Goal: Information Seeking & Learning: Learn about a topic

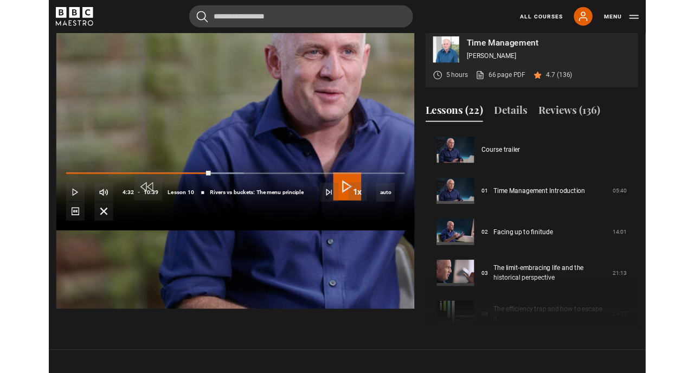
scroll to position [429, 0]
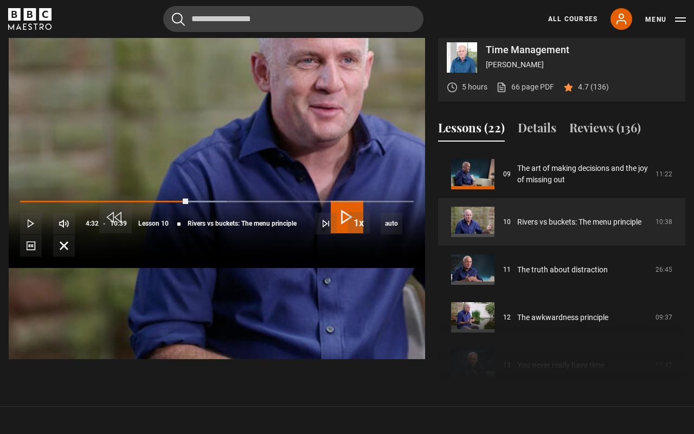
click at [342, 213] on span "Video Player" at bounding box center [347, 217] width 33 height 33
click at [20, 234] on span "Video Player" at bounding box center [31, 223] width 22 height 22
click at [344, 219] on span "Video Player" at bounding box center [347, 217] width 33 height 33
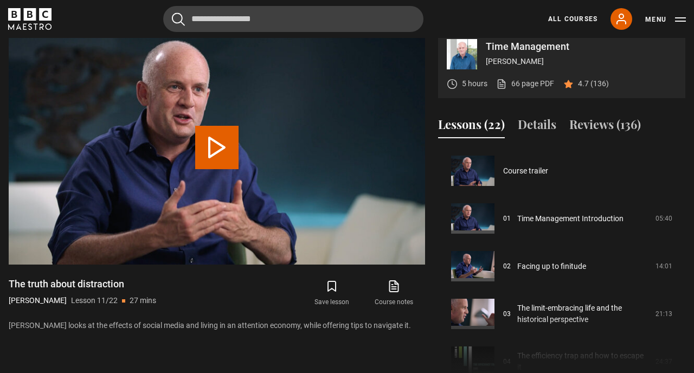
scroll to position [477, 0]
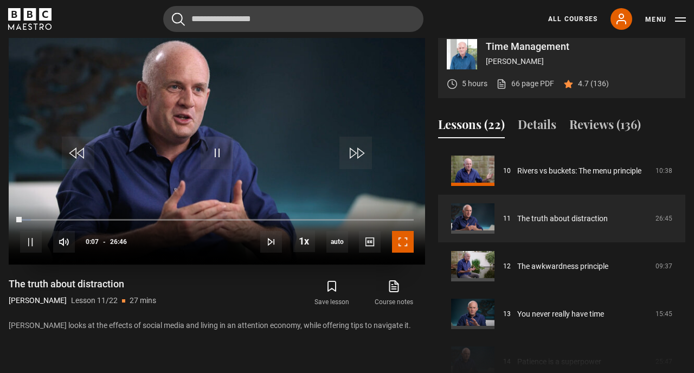
click at [403, 251] on span "Video Player" at bounding box center [403, 242] width 22 height 22
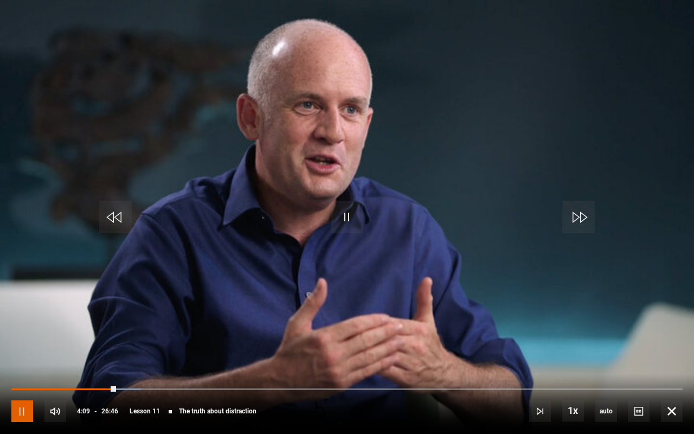
click at [25, 410] on span "Video Player" at bounding box center [22, 411] width 22 height 22
click at [383, 410] on div "10s Skip Back 10 seconds Pause 10s Skip Forward 10 seconds Loaded : 22.10% 15:0…" at bounding box center [347, 403] width 694 height 60
click at [26, 413] on span "Video Player" at bounding box center [22, 411] width 22 height 22
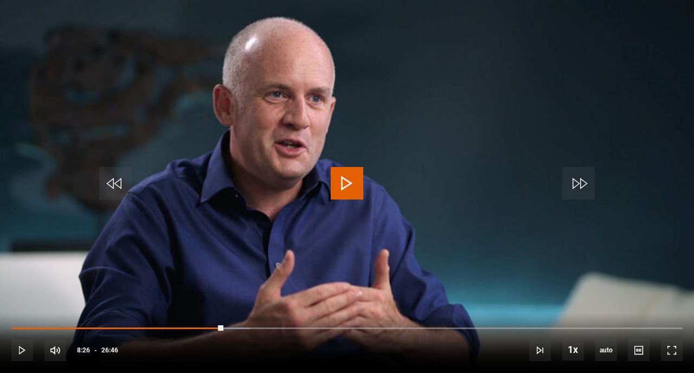
scroll to position [0, 0]
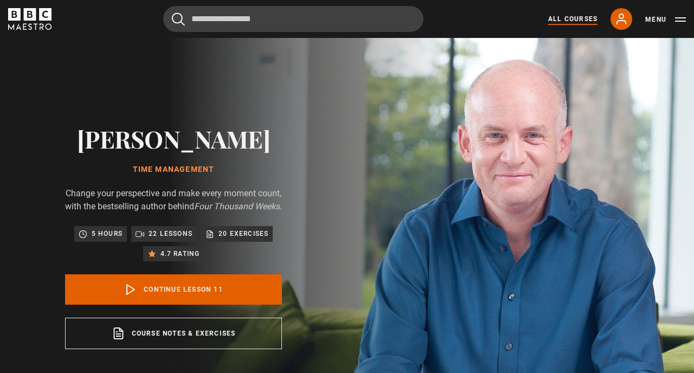
click at [563, 15] on link "All Courses" at bounding box center [572, 19] width 49 height 10
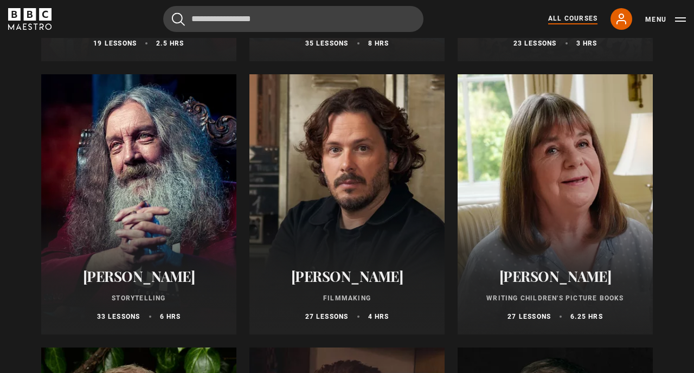
scroll to position [2849, 0]
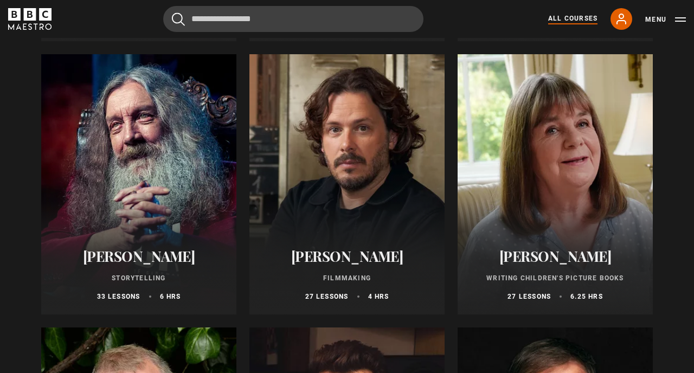
click at [363, 131] on div at bounding box center [346, 184] width 195 height 260
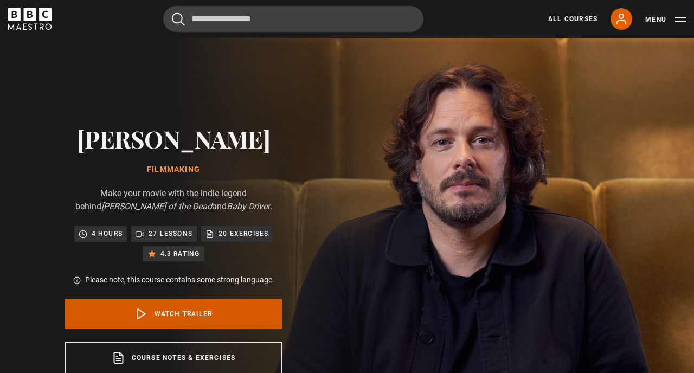
click at [198, 318] on link "Watch Trailer" at bounding box center [173, 314] width 217 height 30
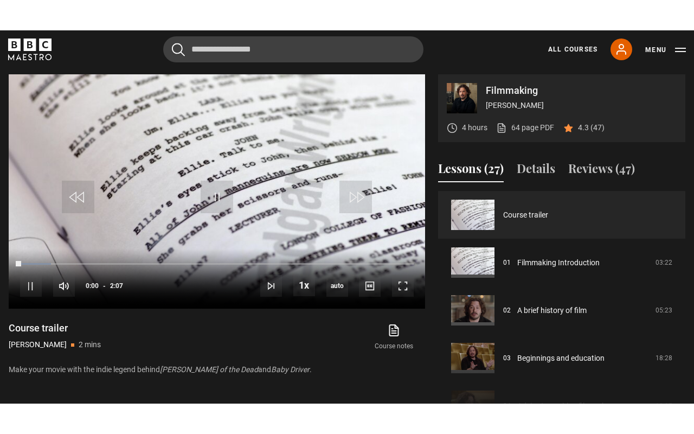
scroll to position [460, 0]
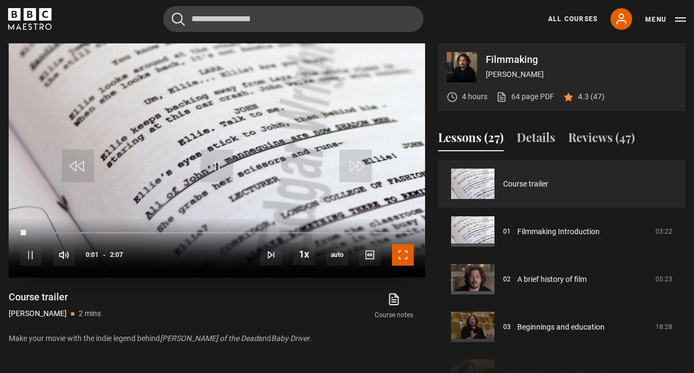
click at [402, 256] on span "Video Player" at bounding box center [403, 255] width 22 height 22
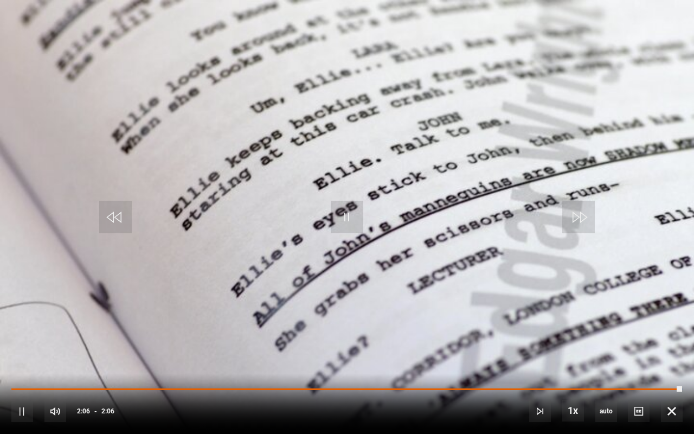
click at [24, 372] on div "Lesson Completed Up next Filmmaking Introduction Cancel Rewatch Rewatch Play ne…" at bounding box center [347, 217] width 694 height 434
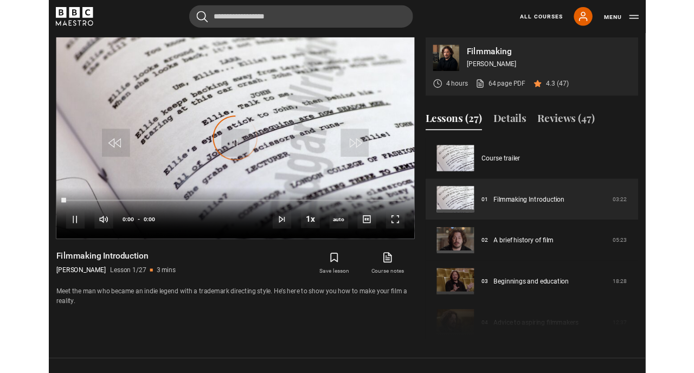
scroll to position [460, 0]
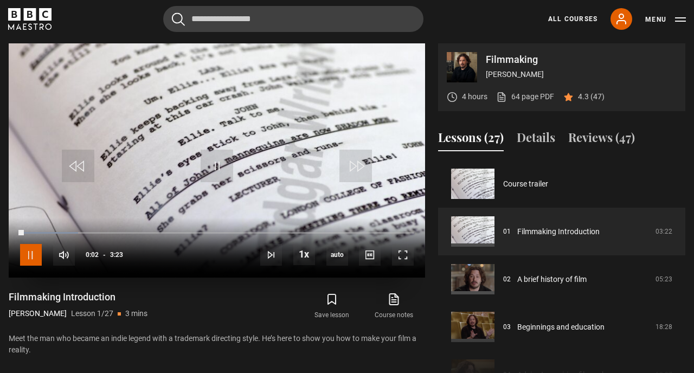
click at [33, 256] on span "Video Player" at bounding box center [31, 255] width 22 height 22
click at [408, 255] on span "Video Player" at bounding box center [403, 255] width 22 height 22
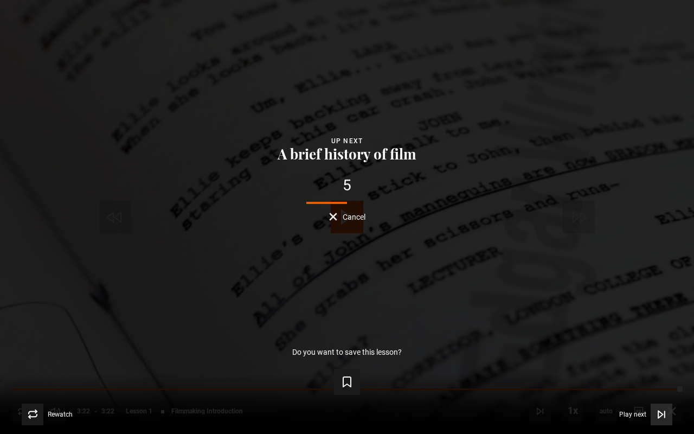
click at [663, 372] on icon "Video Player" at bounding box center [661, 414] width 11 height 11
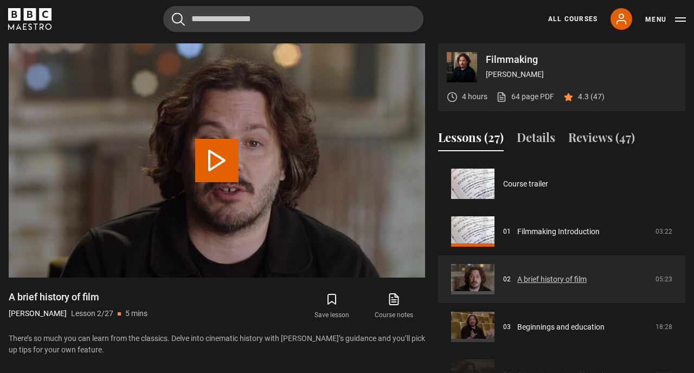
scroll to position [48, 0]
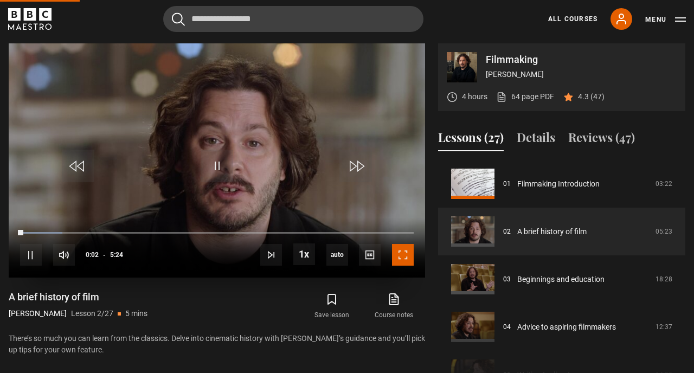
click at [403, 255] on span "Video Player" at bounding box center [403, 255] width 22 height 22
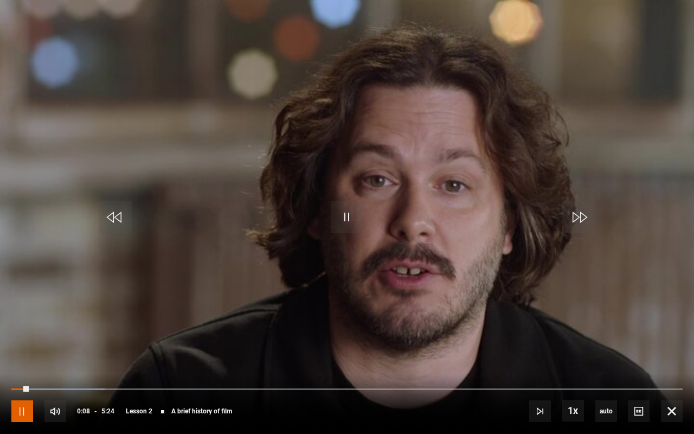
click at [23, 372] on span "Video Player" at bounding box center [22, 411] width 22 height 22
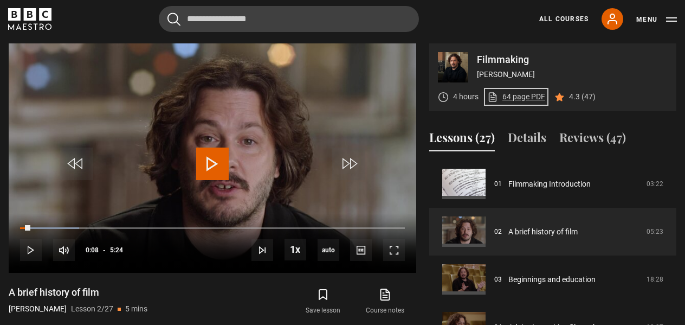
click at [530, 96] on link "64 page PDF (opens in new tab)" at bounding box center [516, 96] width 58 height 11
click at [29, 248] on span "Video Player" at bounding box center [31, 250] width 22 height 22
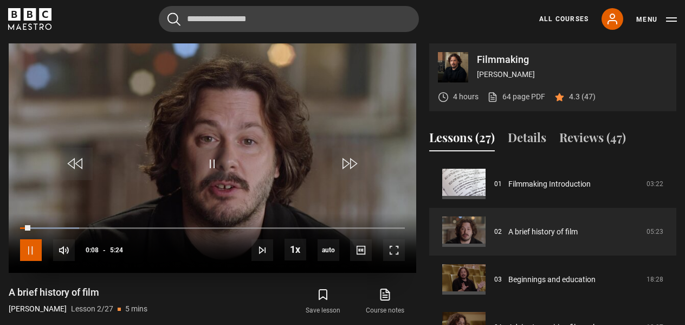
click at [29, 248] on span "Video Player" at bounding box center [31, 250] width 22 height 22
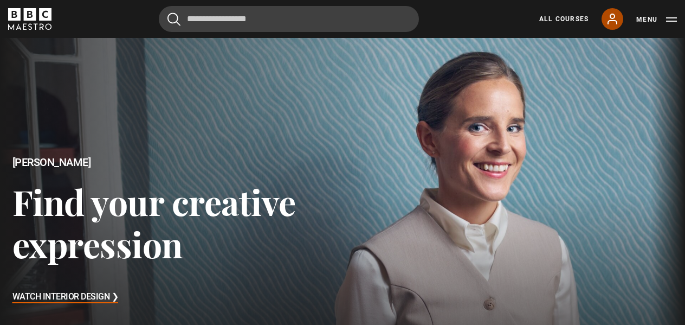
click at [611, 16] on icon at bounding box center [612, 19] width 9 height 10
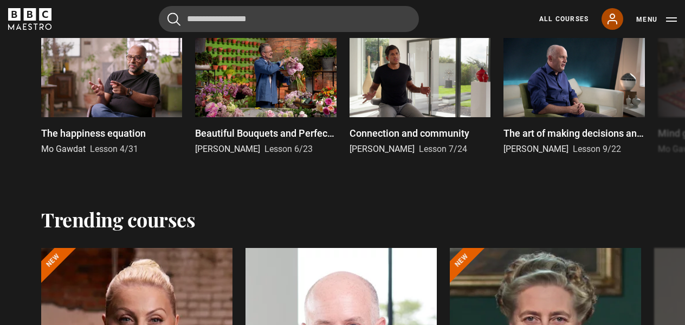
scroll to position [783, 0]
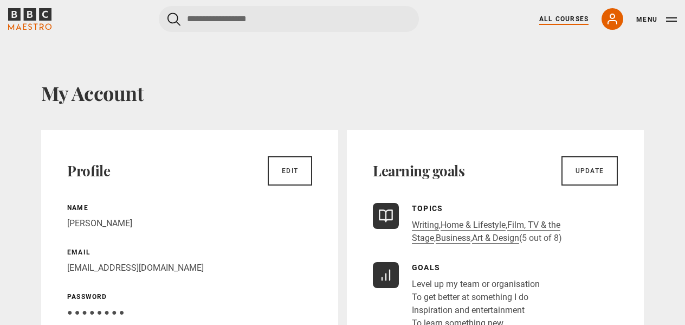
click at [562, 19] on link "All Courses" at bounding box center [563, 19] width 49 height 10
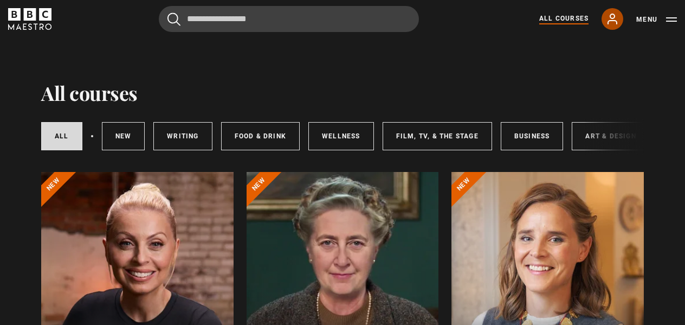
click at [612, 17] on icon at bounding box center [612, 18] width 13 height 13
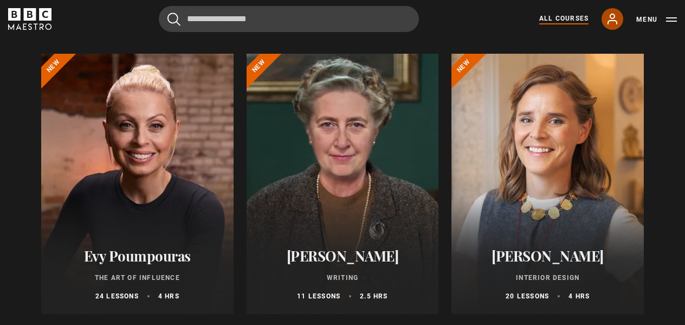
scroll to position [115, 0]
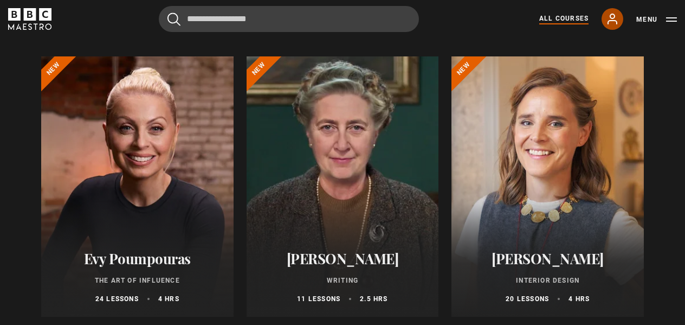
click at [613, 15] on icon at bounding box center [612, 18] width 13 height 13
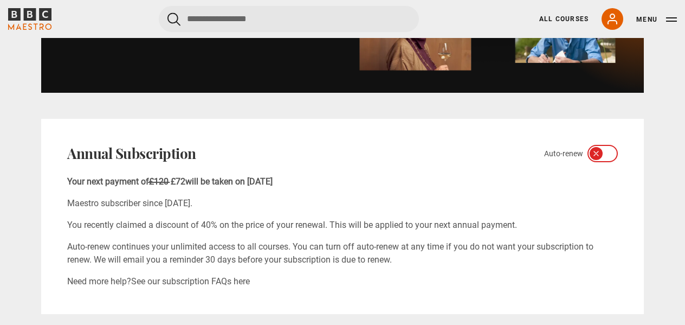
scroll to position [664, 0]
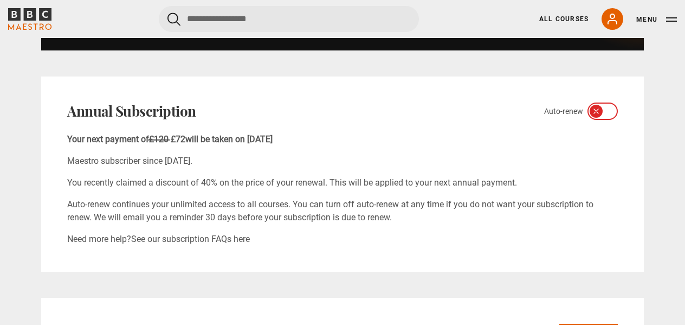
click at [595, 110] on icon at bounding box center [596, 111] width 4 height 4
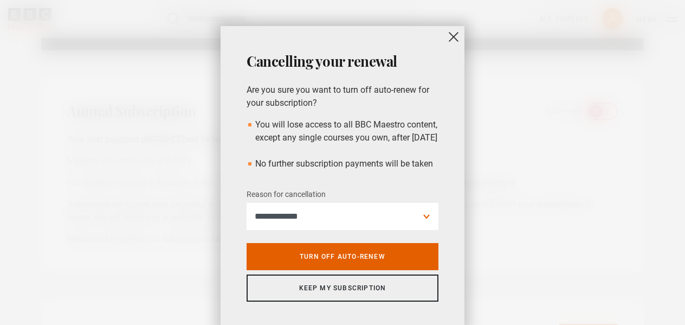
scroll to position [42, 0]
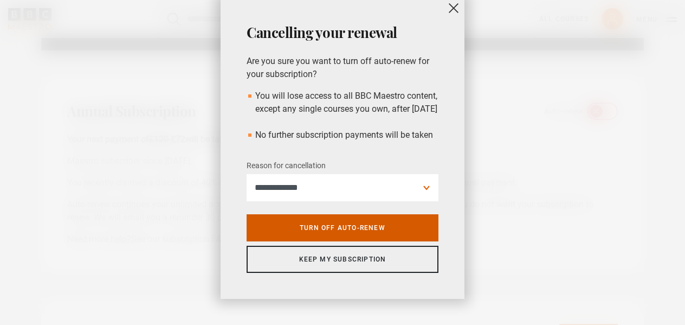
click at [340, 225] on link "Turn off auto-renew" at bounding box center [343, 227] width 192 height 27
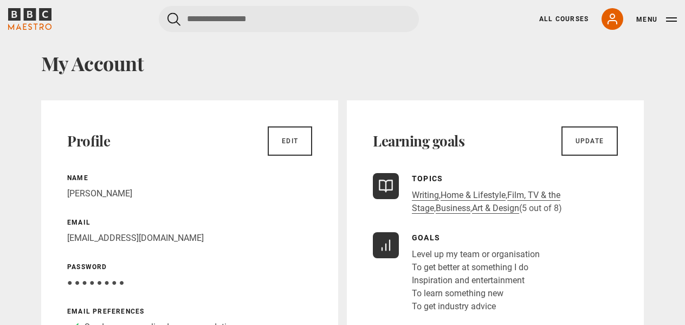
scroll to position [0, 0]
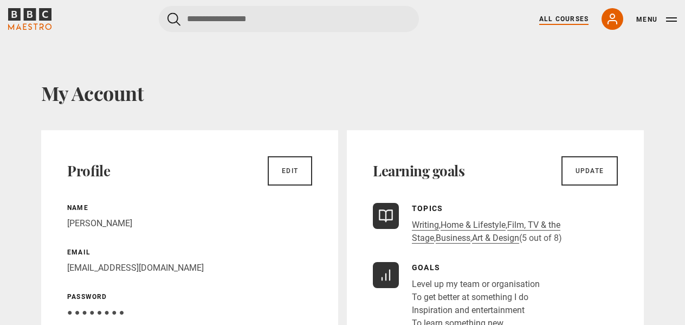
click at [555, 20] on link "All Courses" at bounding box center [563, 19] width 49 height 10
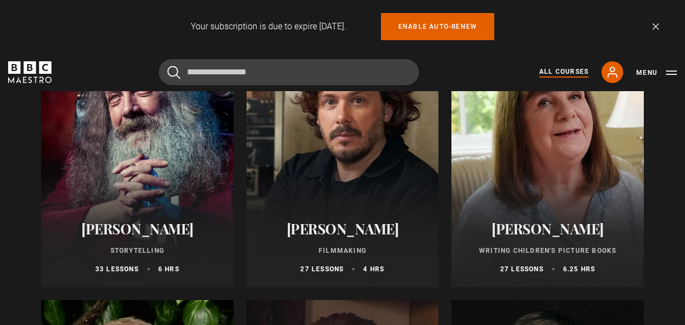
scroll to position [2932, 0]
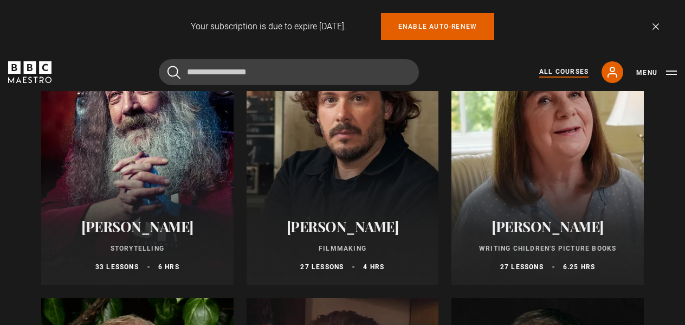
click at [353, 228] on h2 "[PERSON_NAME]" at bounding box center [343, 226] width 166 height 17
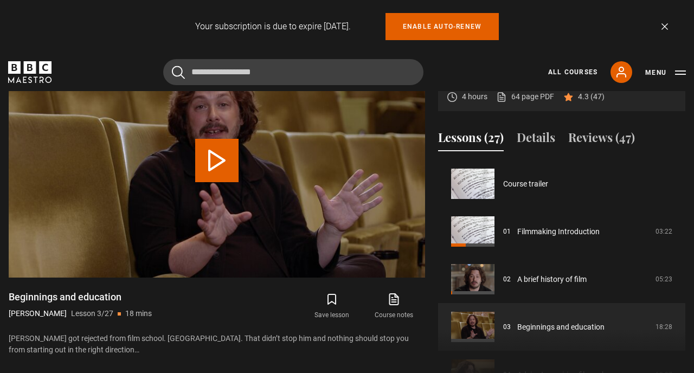
scroll to position [95, 0]
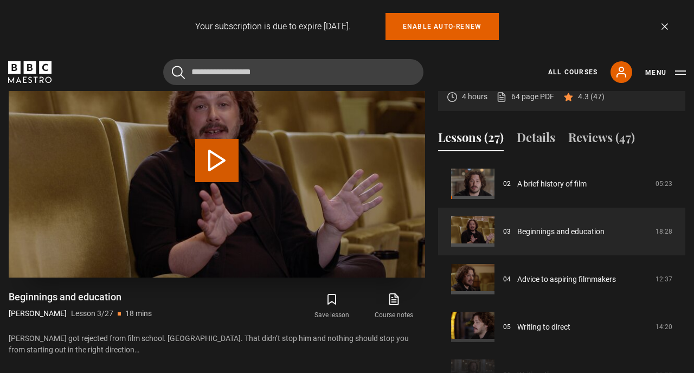
click at [214, 157] on button "Play Lesson Beginnings and education" at bounding box center [216, 160] width 43 height 43
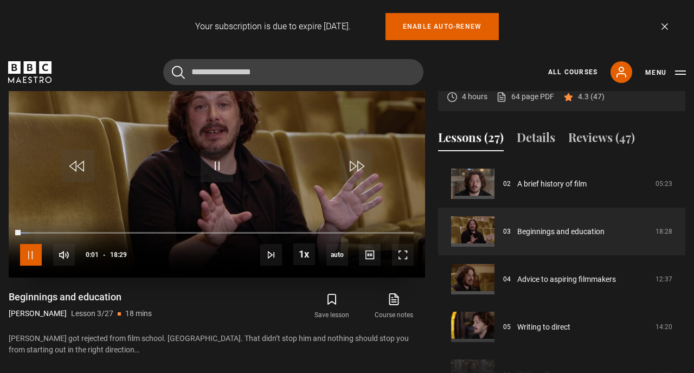
click at [34, 254] on span "Video Player" at bounding box center [31, 255] width 22 height 22
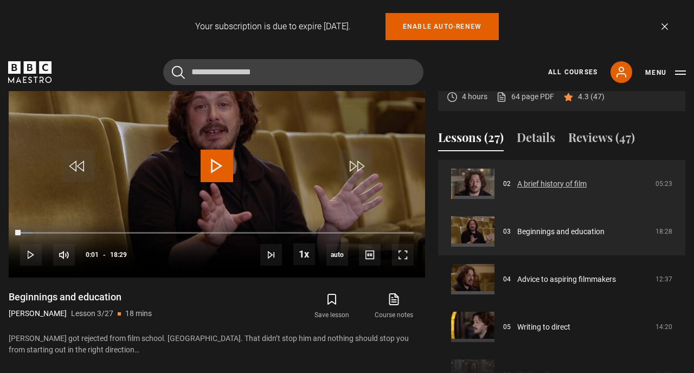
click at [552, 186] on link "A brief history of film" at bounding box center [551, 183] width 69 height 11
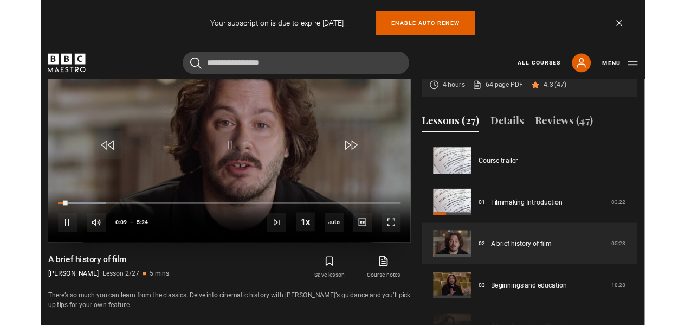
scroll to position [48, 0]
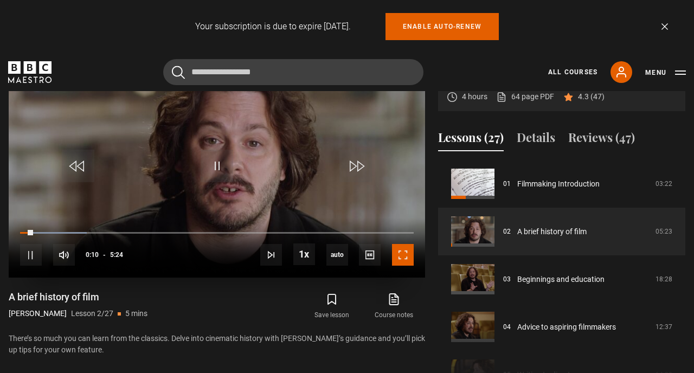
click at [404, 255] on span "Video Player" at bounding box center [403, 255] width 22 height 22
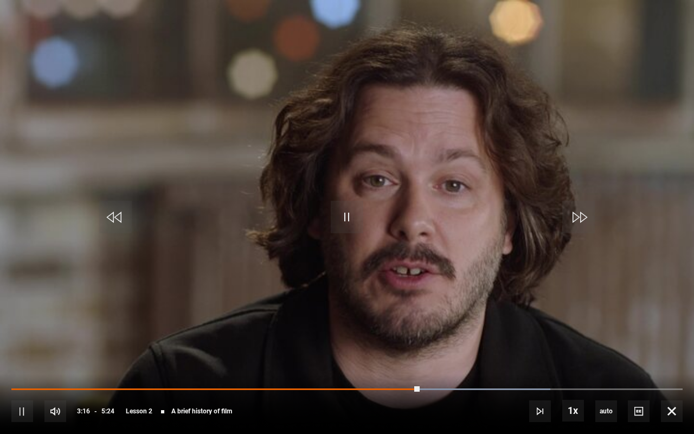
click at [446, 372] on div "10s Skip Back 10 seconds Pause 10s Skip Forward 10 seconds Loaded : 80.25% 2:15…" at bounding box center [347, 403] width 694 height 60
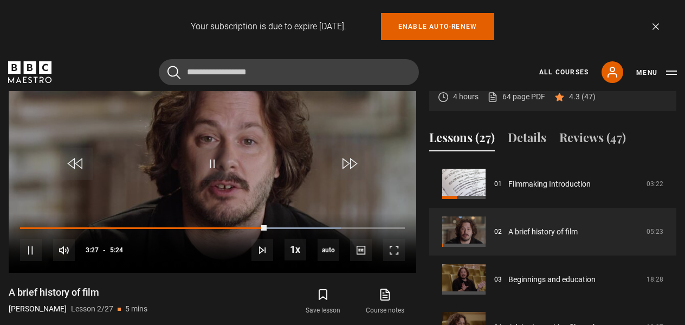
click at [253, 292] on div "Save lesson Course notes opens in new tab" at bounding box center [316, 301] width 201 height 31
click at [219, 286] on div "Video Player is loading. Play Lesson A brief history of film 10s Skip Back 10 s…" at bounding box center [213, 218] width 408 height 351
click at [210, 162] on span "Video Player" at bounding box center [212, 163] width 33 height 33
click at [394, 248] on span "Video Player" at bounding box center [394, 250] width 22 height 22
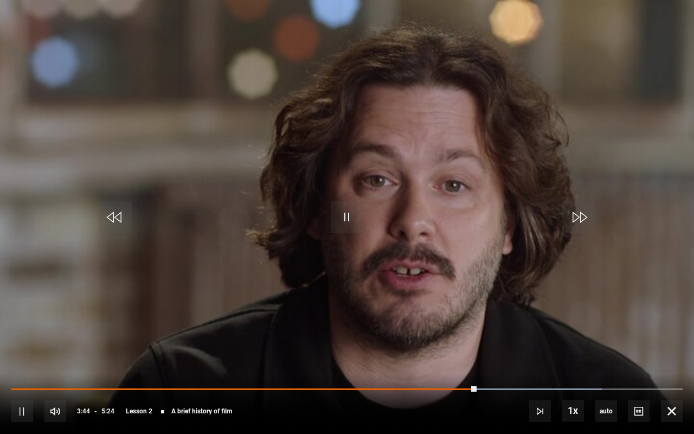
click at [401, 372] on div "10s Skip Back 10 seconds Pause 10s Skip Forward 10 seconds Loaded : 87.96% 3:11…" at bounding box center [347, 403] width 694 height 60
click at [20, 372] on span "Video Player" at bounding box center [22, 411] width 22 height 22
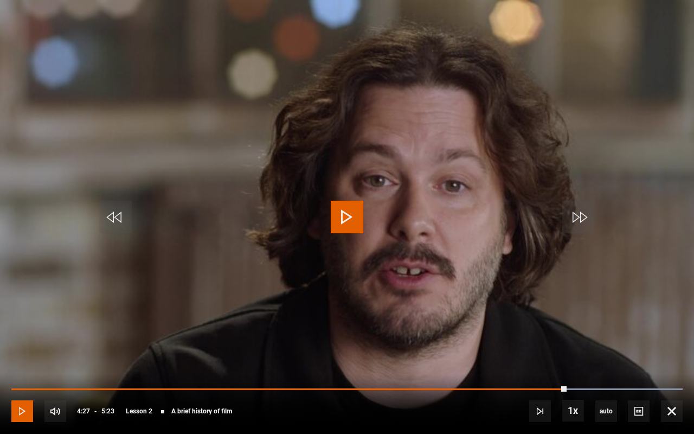
click at [22, 372] on span "Video Player" at bounding box center [22, 411] width 22 height 22
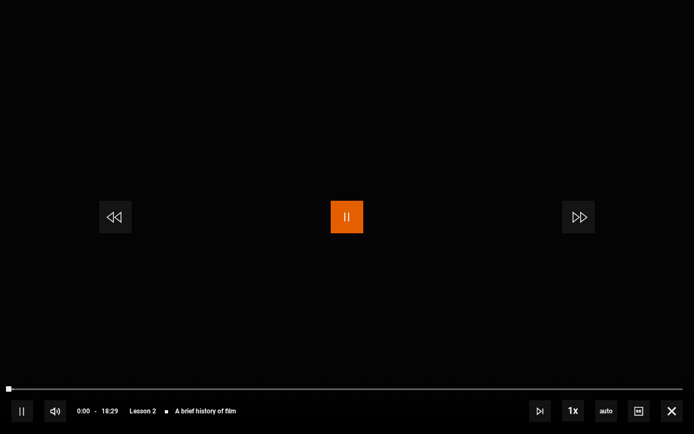
click at [346, 216] on span "Video Player" at bounding box center [347, 217] width 33 height 33
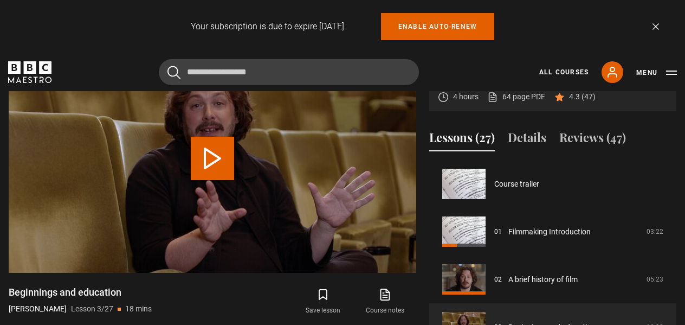
scroll to position [95, 0]
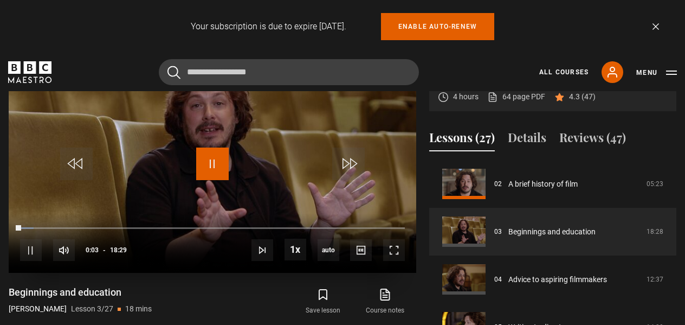
click at [214, 163] on span "Video Player" at bounding box center [212, 163] width 33 height 33
click at [392, 246] on span "Video Player" at bounding box center [394, 250] width 22 height 22
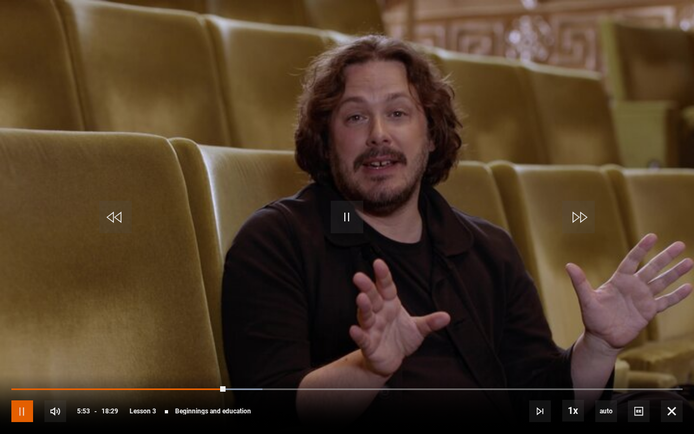
click at [29, 372] on span "Video Player" at bounding box center [22, 411] width 22 height 22
click at [462, 372] on div "10s Skip Back 10 seconds Pause 10s Skip Forward 10 seconds Loaded : 41.93% 00:4…" at bounding box center [347, 403] width 694 height 60
click at [672, 372] on span "Video Player" at bounding box center [672, 411] width 22 height 22
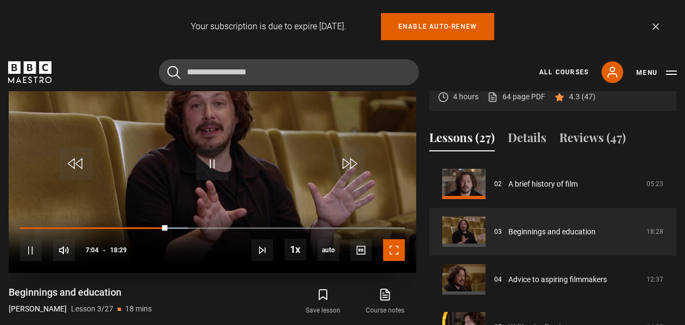
click at [396, 247] on span "Video Player" at bounding box center [394, 250] width 22 height 22
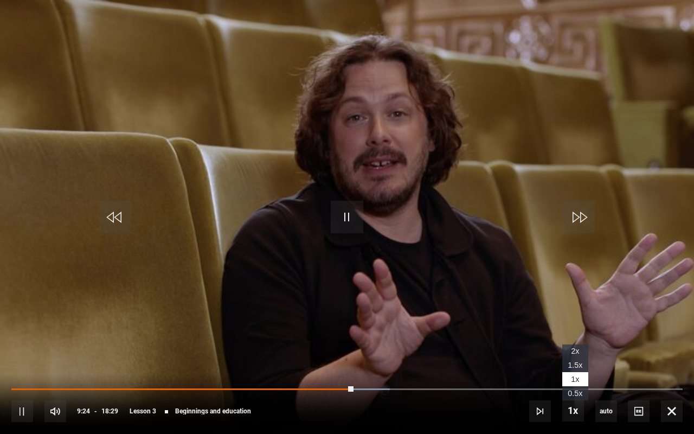
click at [572, 365] on span "1.5x" at bounding box center [575, 364] width 15 height 9
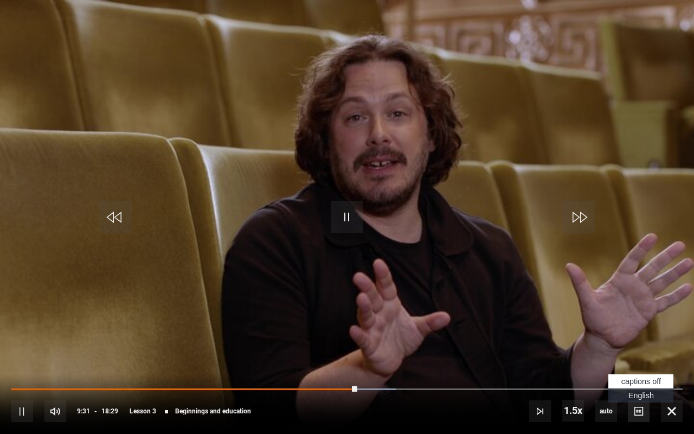
click at [639, 372] on span "Video Player" at bounding box center [639, 411] width 22 height 22
click at [639, 372] on span "English Captions" at bounding box center [640, 395] width 25 height 9
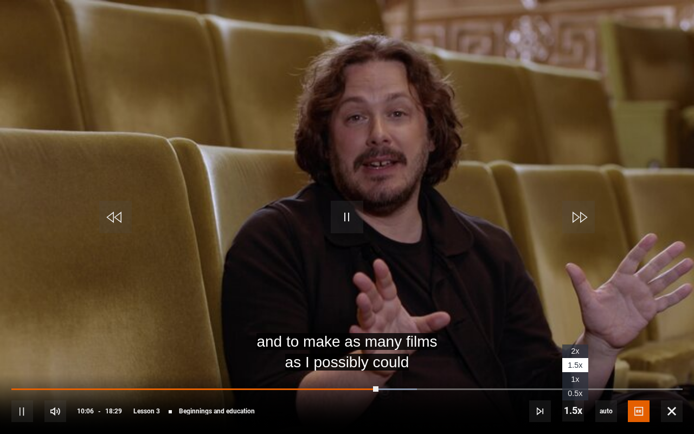
click at [572, 346] on li "2x" at bounding box center [575, 351] width 26 height 14
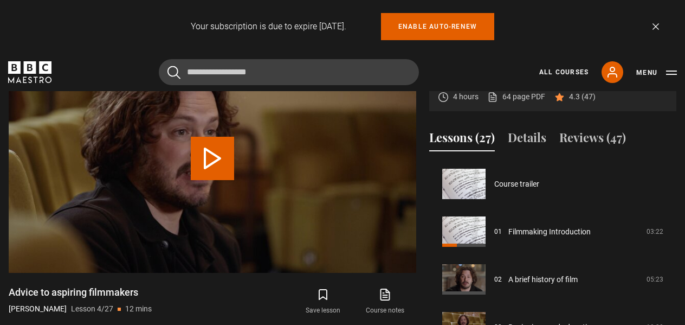
scroll to position [143, 0]
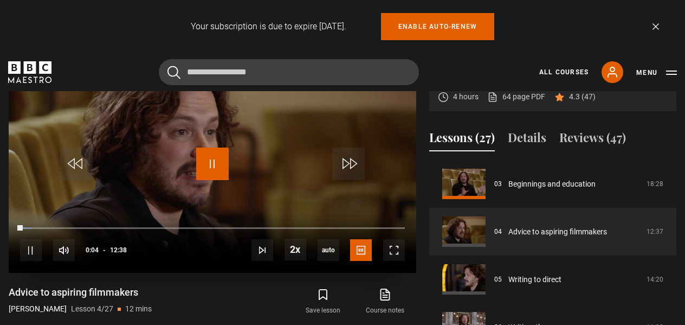
click at [212, 166] on span "Video Player" at bounding box center [212, 163] width 33 height 33
click at [211, 163] on span "Video Player" at bounding box center [212, 163] width 33 height 33
click at [397, 252] on span "Video Player" at bounding box center [394, 250] width 22 height 22
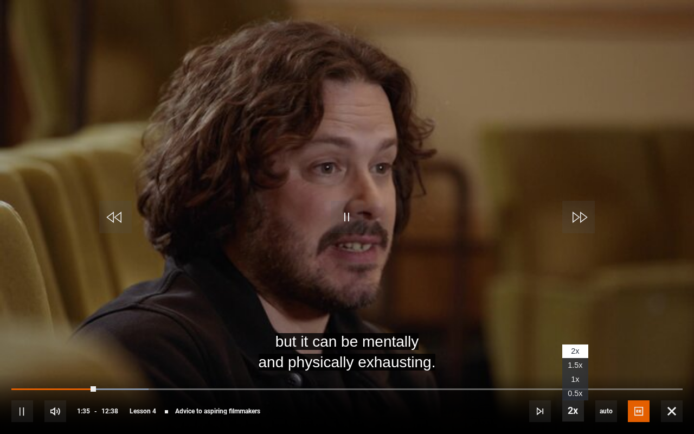
click at [575, 372] on span "Video Player" at bounding box center [573, 410] width 22 height 22
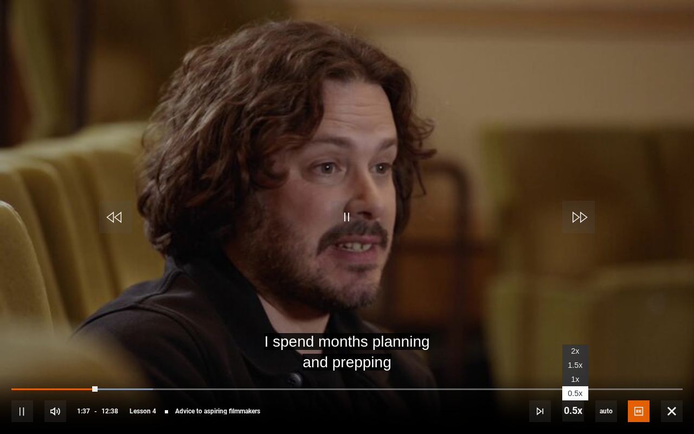
click at [576, 372] on span "1x" at bounding box center [575, 379] width 8 height 9
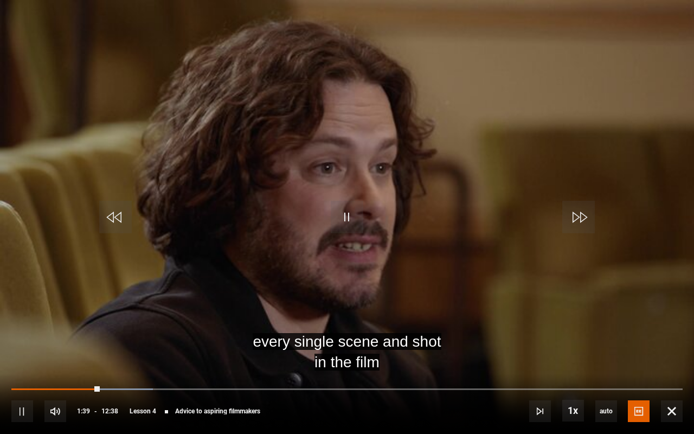
click at [679, 311] on video "Video Player" at bounding box center [347, 217] width 694 height 434
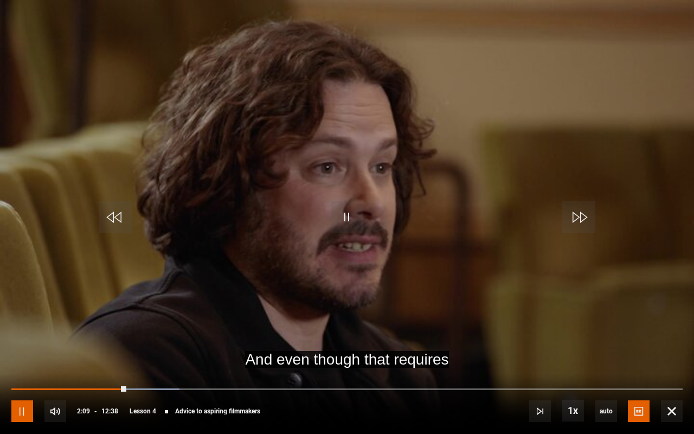
click at [24, 372] on span "Video Player" at bounding box center [22, 411] width 22 height 22
click at [26, 372] on span "Video Player" at bounding box center [22, 411] width 22 height 22
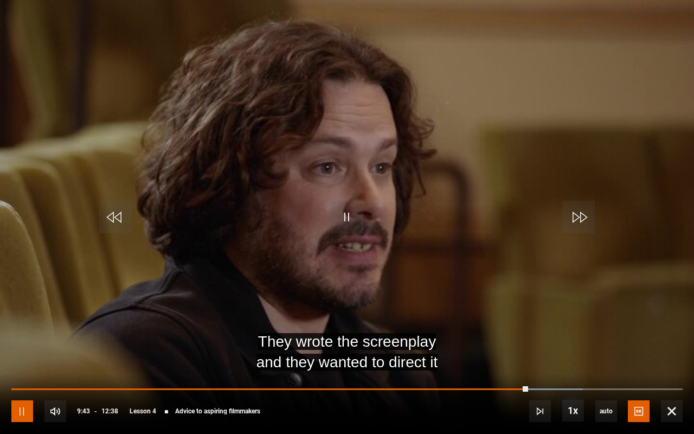
click at [23, 372] on span "Video Player" at bounding box center [22, 411] width 22 height 22
click at [349, 218] on span "Video Player" at bounding box center [347, 217] width 33 height 33
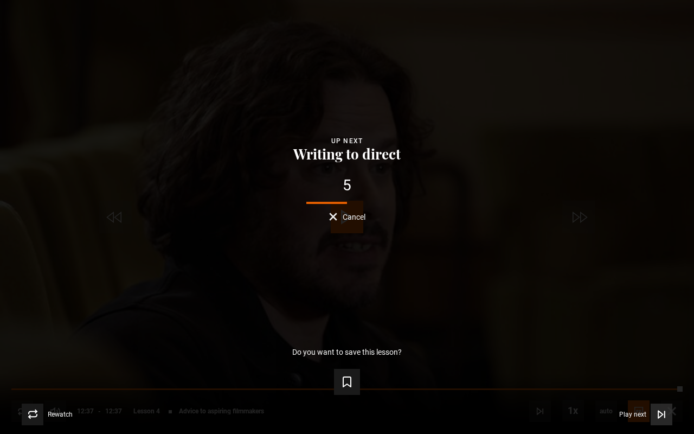
click at [659, 372] on icon "Video Player" at bounding box center [660, 413] width 4 height 7
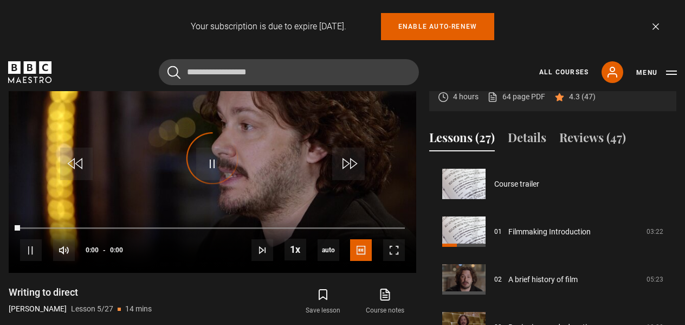
scroll to position [191, 0]
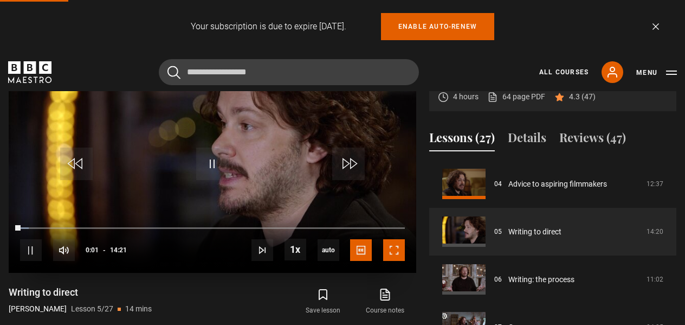
click at [395, 249] on span "Video Player" at bounding box center [394, 250] width 22 height 22
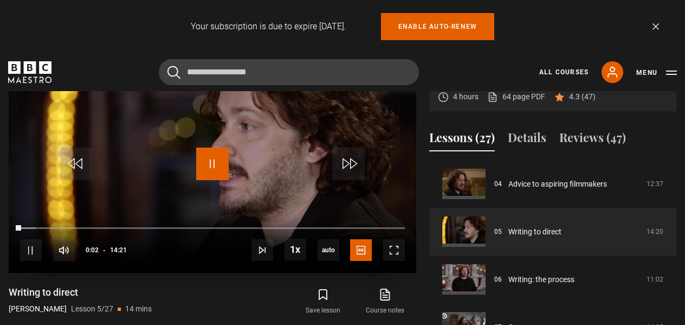
click at [213, 164] on span "Video Player" at bounding box center [212, 163] width 33 height 33
click at [521, 232] on link "Writing to direct" at bounding box center [534, 231] width 53 height 11
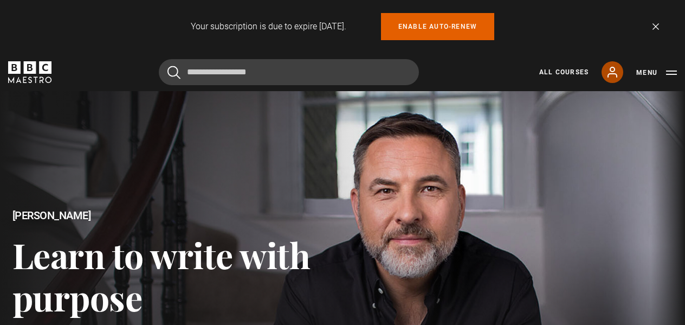
click at [613, 68] on icon at bounding box center [612, 72] width 13 height 13
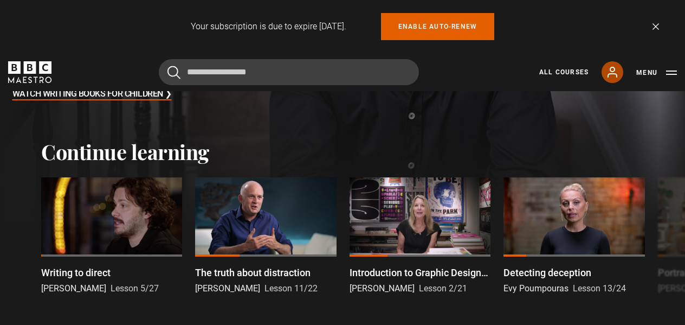
scroll to position [256, 0]
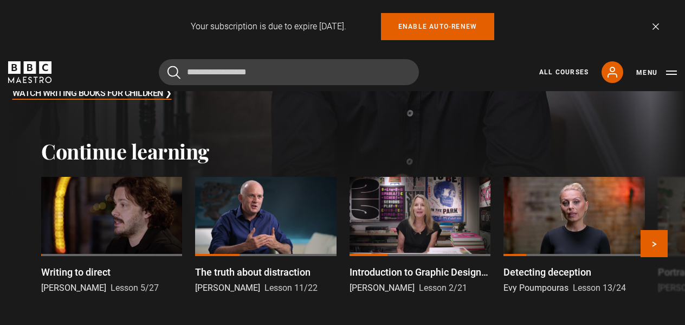
click at [133, 208] on div at bounding box center [111, 216] width 141 height 79
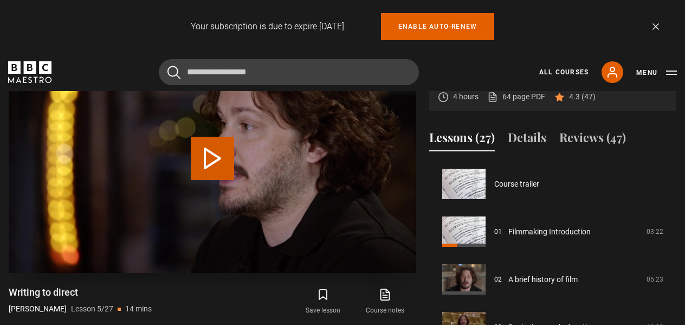
scroll to position [191, 0]
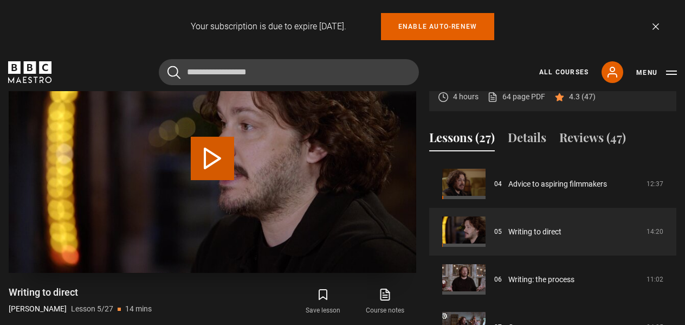
click at [207, 160] on button "Play Lesson Writing to direct" at bounding box center [212, 158] width 43 height 43
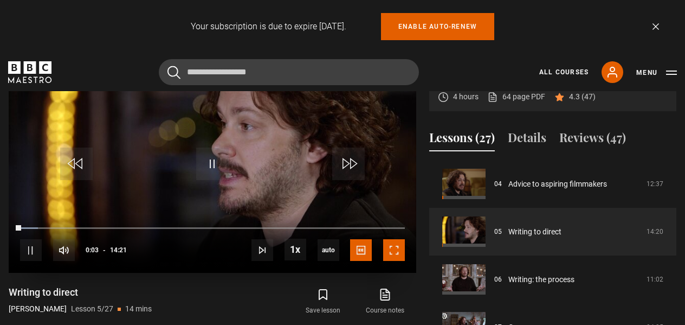
click at [395, 248] on span "Video Player" at bounding box center [394, 250] width 22 height 22
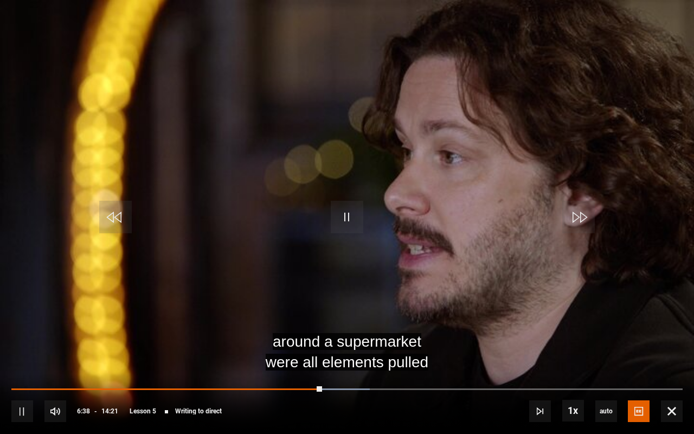
click at [306, 324] on div "10s Skip Back 10 seconds Pause 10s Skip Forward 10 seconds Loaded : 53.43% 06:3…" at bounding box center [347, 403] width 694 height 60
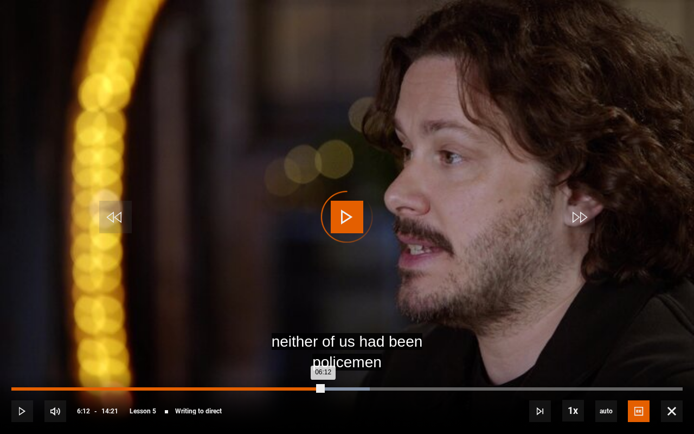
click at [302, 324] on div "Loaded : 53.43% 06:12 06:12" at bounding box center [346, 388] width 671 height 3
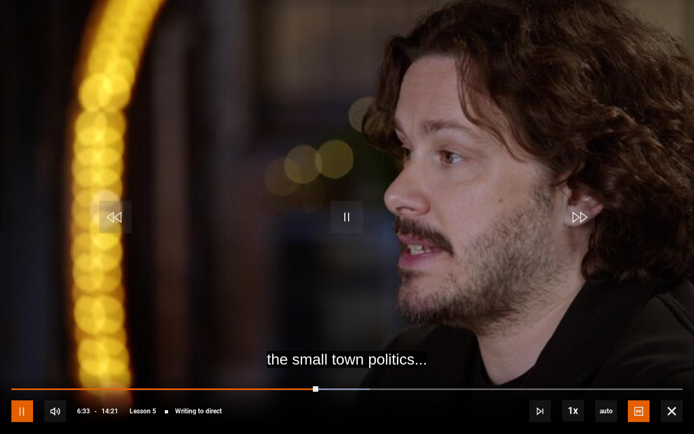
click at [20, 324] on span "Video Player" at bounding box center [22, 411] width 22 height 22
click at [21, 324] on span "Video Player" at bounding box center [22, 411] width 22 height 22
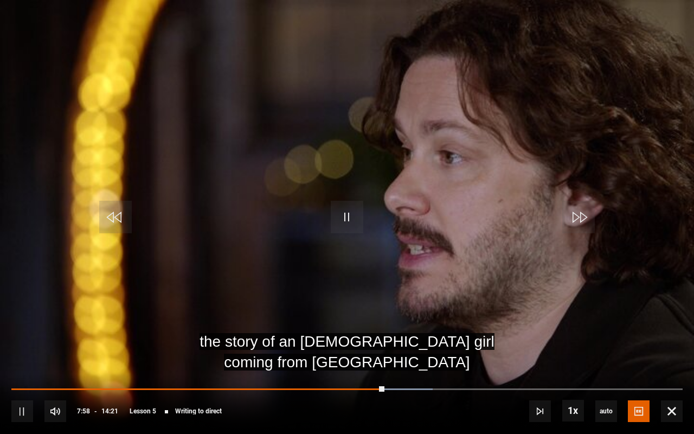
click at [354, 324] on div "10s Skip Back 10 seconds Pause 10s Skip Forward 10 seconds Loaded : 62.72% 07:2…" at bounding box center [347, 403] width 694 height 60
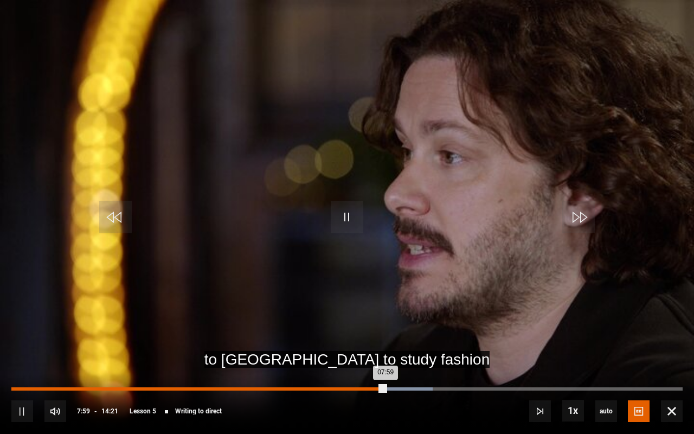
click at [354, 324] on div "07:19" at bounding box center [355, 388] width 2 height 3
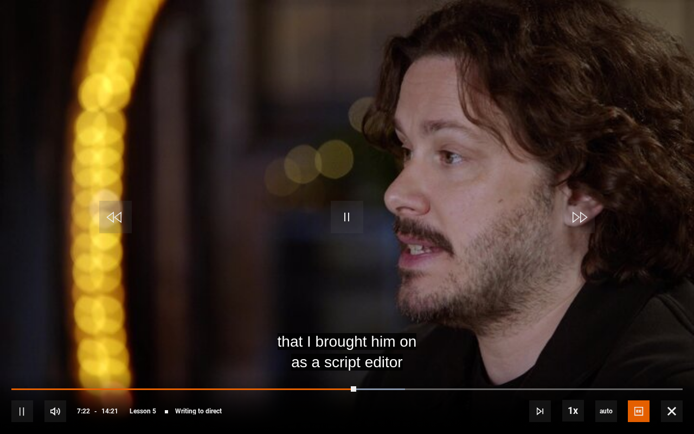
click at [346, 324] on div "10s Skip Back 10 seconds Pause 10s Skip Forward 10 seconds Loaded : 58.65% 07:1…" at bounding box center [347, 403] width 694 height 60
click at [345, 324] on div "10s Skip Back 10 seconds Pause 10s Skip Forward 10 seconds Loaded : 58.65% 07:1…" at bounding box center [347, 403] width 694 height 60
click at [342, 324] on div "10s Skip Back 10 seconds Pause 10s Skip Forward 10 seconds Loaded : 58.65% 07:0…" at bounding box center [347, 403] width 694 height 60
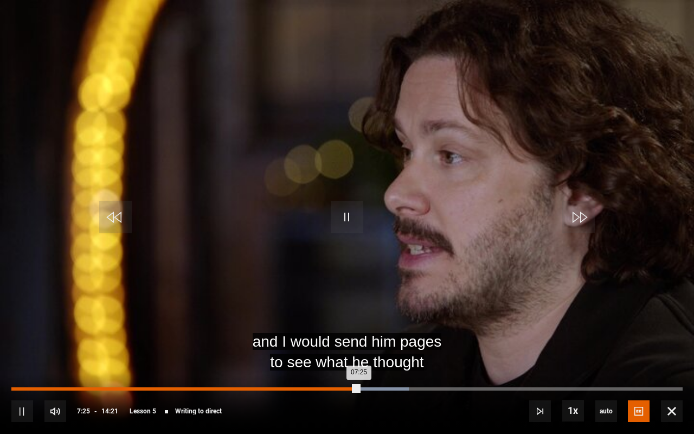
click at [342, 324] on div "07:25" at bounding box center [184, 388] width 347 height 3
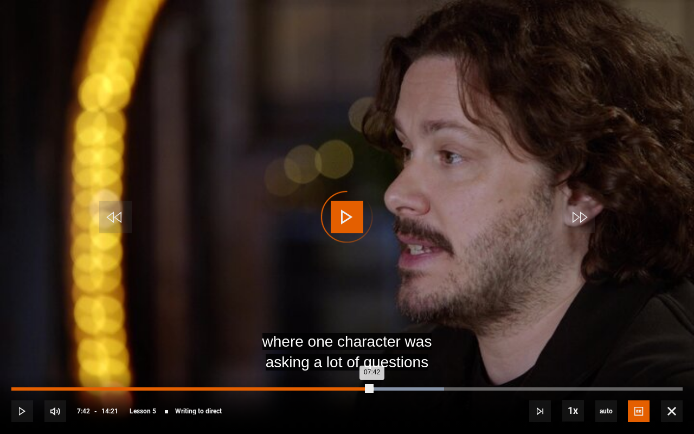
click at [372, 324] on div "Loaded : 64.46% 07:42 07:42" at bounding box center [346, 388] width 671 height 3
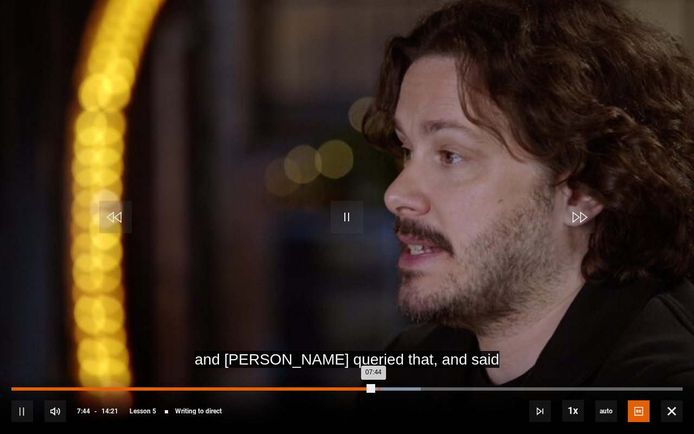
click at [378, 324] on div "Loaded : 60.98% 07:50 07:44" at bounding box center [346, 388] width 671 height 3
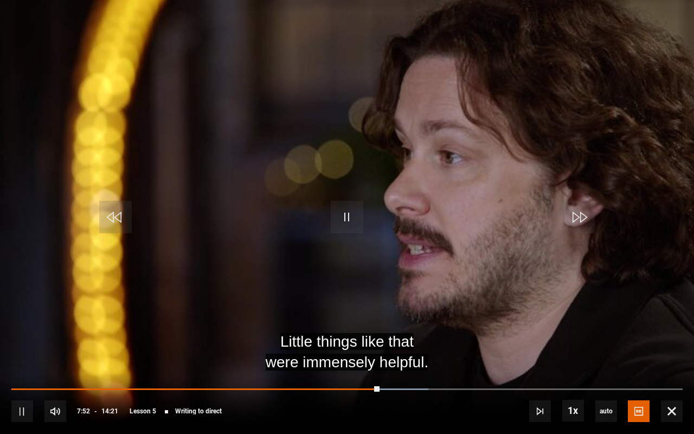
click at [386, 324] on div "10s Skip Back 10 seconds Pause 10s Skip Forward 10 seconds Loaded : 62.14% 08:0…" at bounding box center [347, 403] width 694 height 60
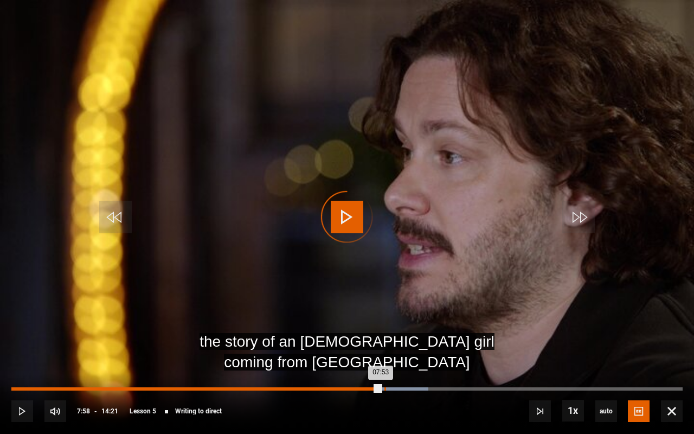
click at [384, 324] on div "Loaded : 62.14% 07:58 07:53" at bounding box center [346, 388] width 671 height 3
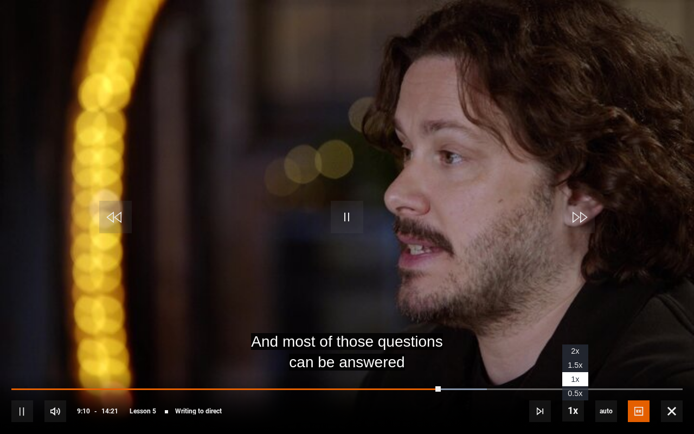
click at [572, 324] on span "2x" at bounding box center [575, 350] width 8 height 9
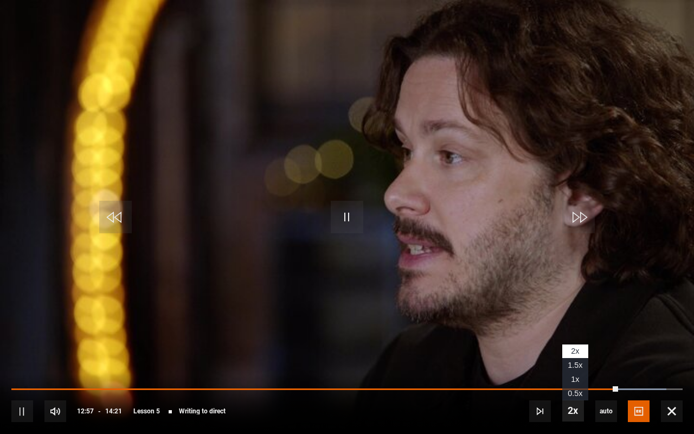
click at [570, 324] on span "Video Player" at bounding box center [573, 410] width 22 height 22
click at [575, 324] on li "1x" at bounding box center [575, 379] width 26 height 14
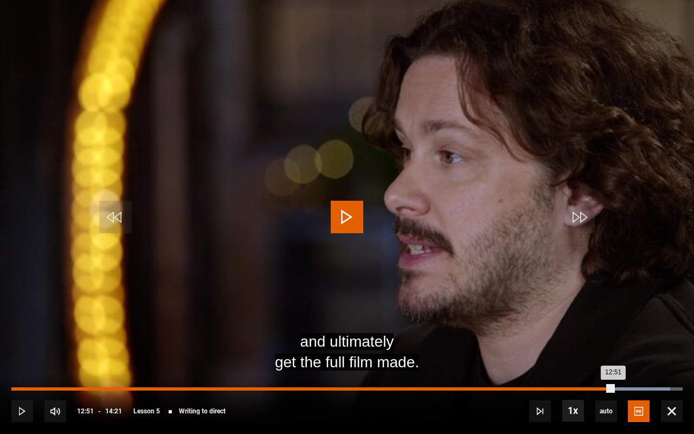
click at [613, 324] on div "12:51" at bounding box center [312, 388] width 602 height 3
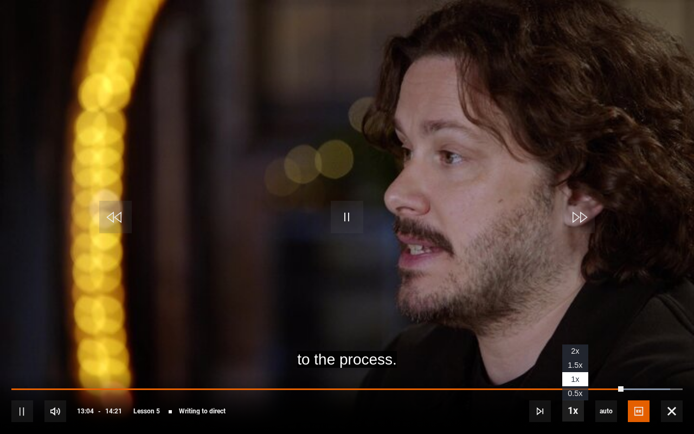
click at [572, 324] on span "Video Player" at bounding box center [573, 410] width 22 height 22
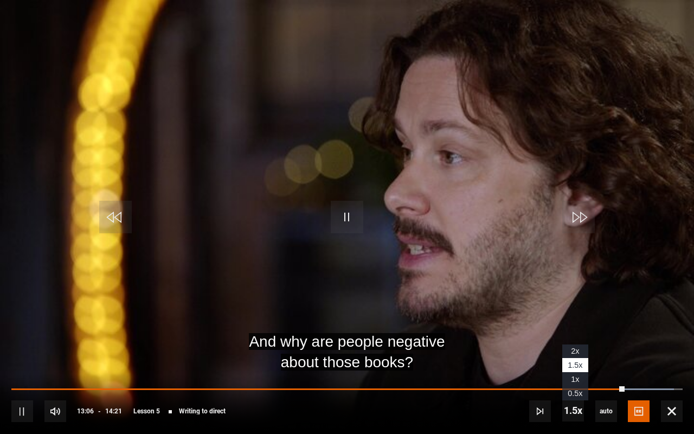
click at [573, 324] on span "2x" at bounding box center [575, 350] width 8 height 9
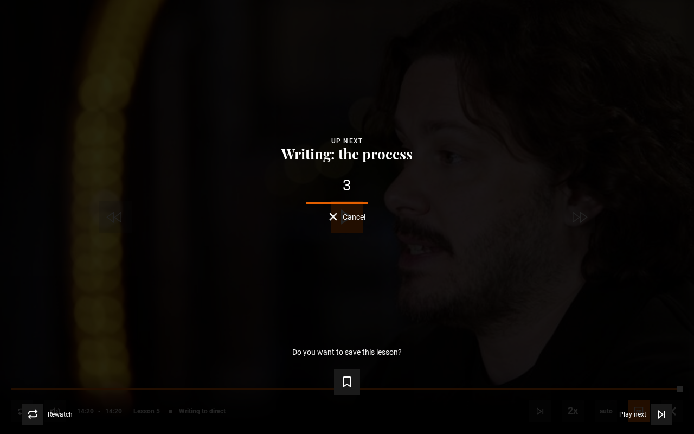
click at [570, 324] on div "Rewatch Rewatch Play next Play next" at bounding box center [346, 414] width 659 height 22
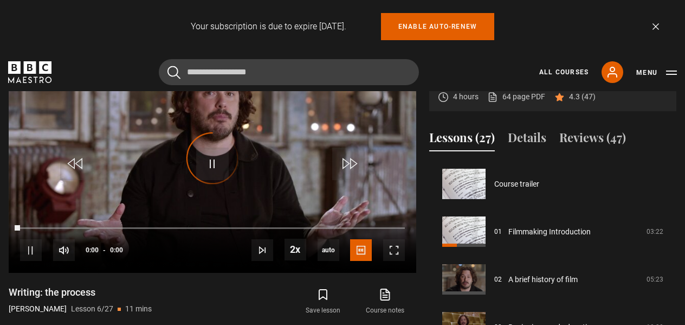
scroll to position [238, 0]
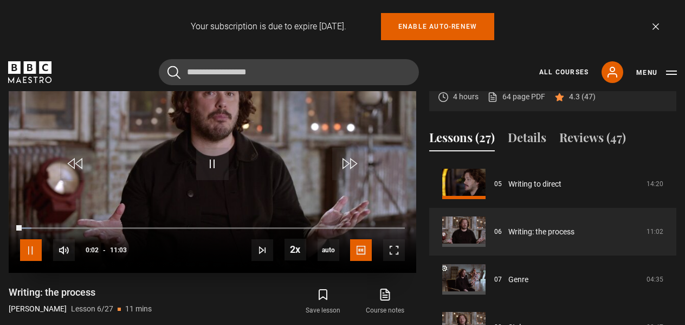
click at [31, 248] on span "Video Player" at bounding box center [31, 250] width 22 height 22
click at [29, 251] on span "Video Player" at bounding box center [31, 250] width 22 height 22
click at [394, 252] on span "Video Player" at bounding box center [394, 250] width 22 height 22
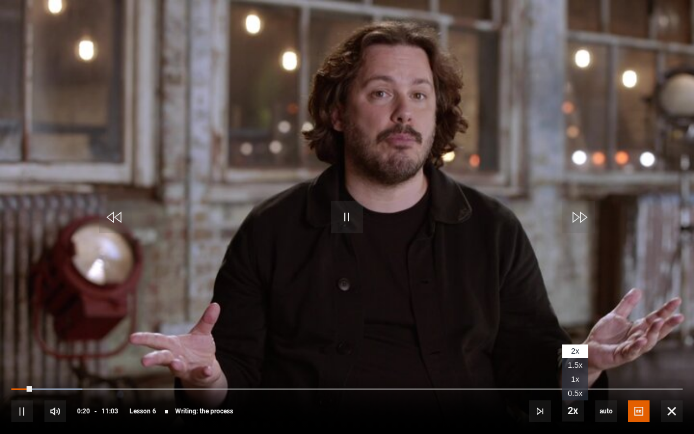
click at [580, 324] on li "1x" at bounding box center [575, 379] width 26 height 14
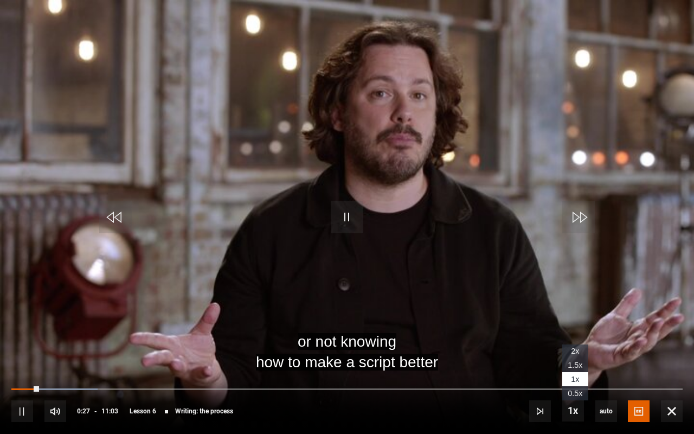
click at [575, 324] on span "1.5x" at bounding box center [575, 364] width 15 height 9
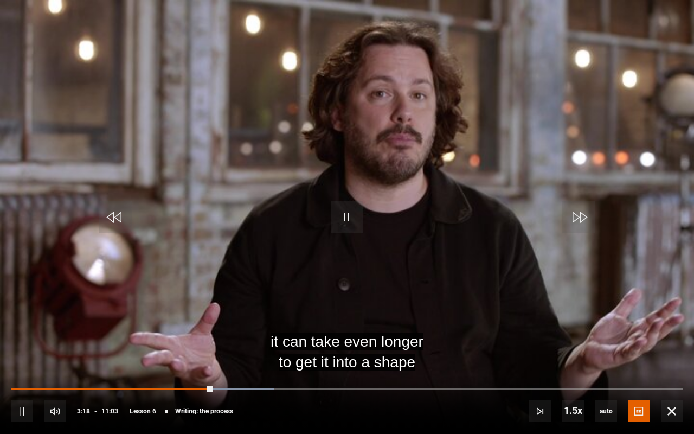
click at [136, 324] on div "10s Skip Back 10 seconds Pause 10s Skip Forward 10 seconds Loaded : 39.22% 02:0…" at bounding box center [347, 403] width 694 height 60
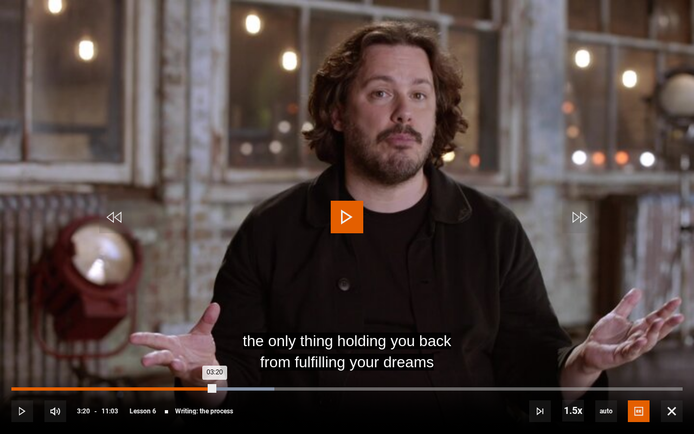
click at [137, 324] on div "03:20" at bounding box center [112, 388] width 203 height 3
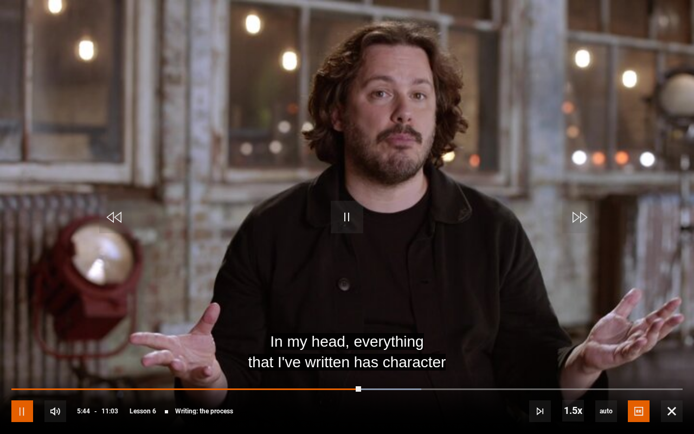
click at [20, 324] on span "Video Player" at bounding box center [22, 411] width 22 height 22
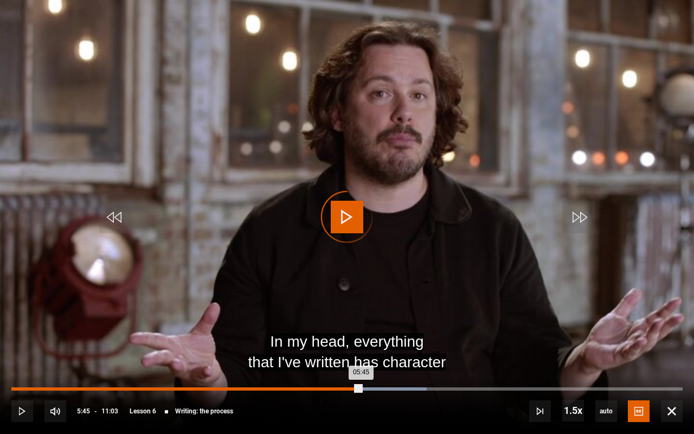
click at [342, 324] on div "05:45" at bounding box center [186, 388] width 350 height 3
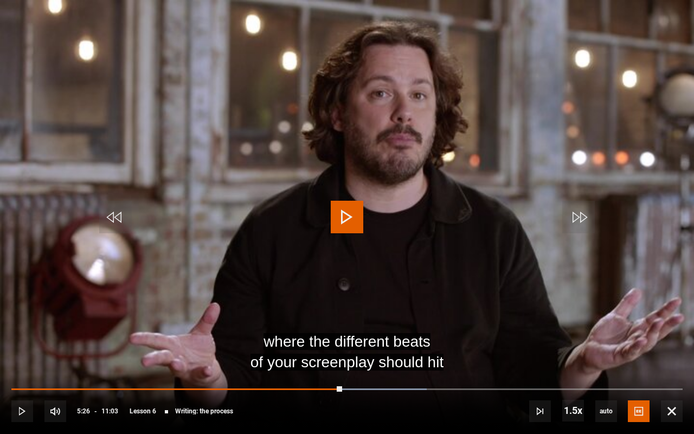
click at [331, 324] on div "10s Skip Back 10 seconds Play 10s Skip Forward 10 seconds Loaded : 61.84% 05:17…" at bounding box center [347, 403] width 694 height 60
click at [330, 324] on div "10s Skip Back 10 seconds Play 10s Skip Forward 10 seconds Loaded : 61.84% 05:17…" at bounding box center [347, 403] width 694 height 60
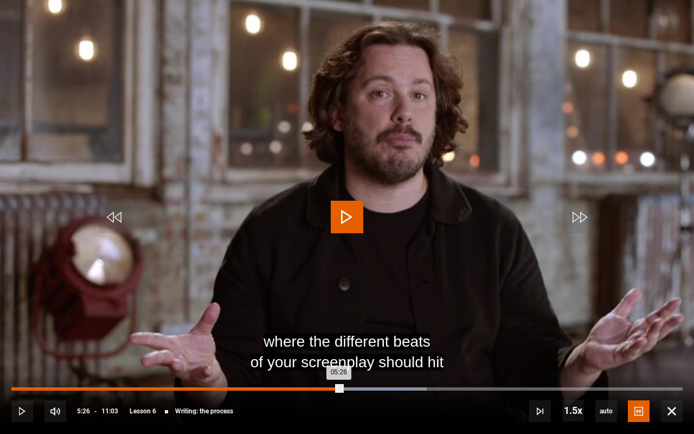
click at [327, 324] on div "10s Skip Back 10 seconds Play 10s Skip Forward 10 seconds Loaded : 61.84% 05:17…" at bounding box center [347, 403] width 694 height 60
click at [327, 324] on div "05:26" at bounding box center [176, 388] width 331 height 3
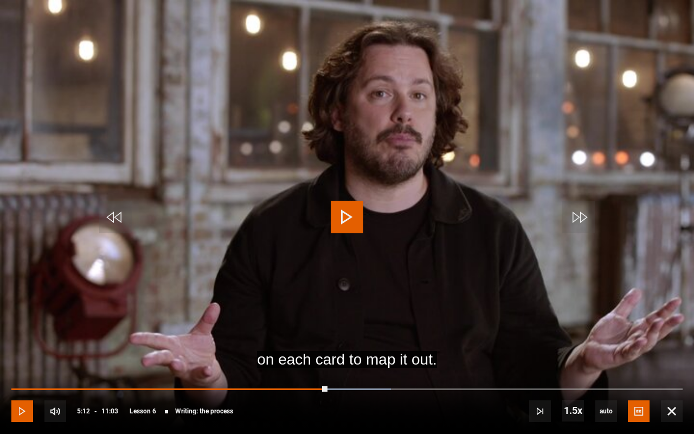
click at [24, 324] on span "Video Player" at bounding box center [22, 411] width 22 height 22
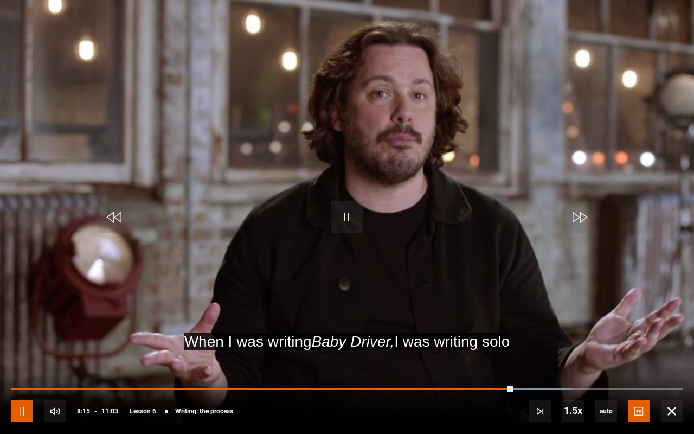
click at [24, 324] on span "Video Player" at bounding box center [22, 411] width 22 height 22
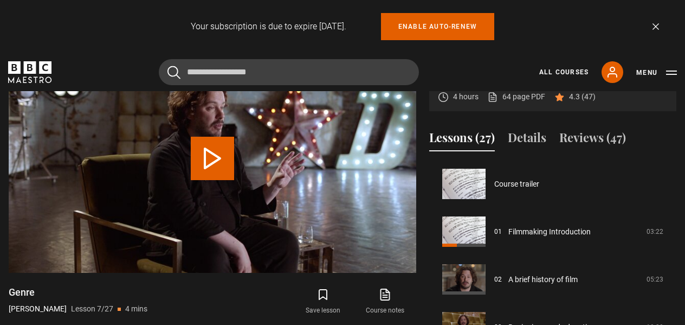
scroll to position [286, 0]
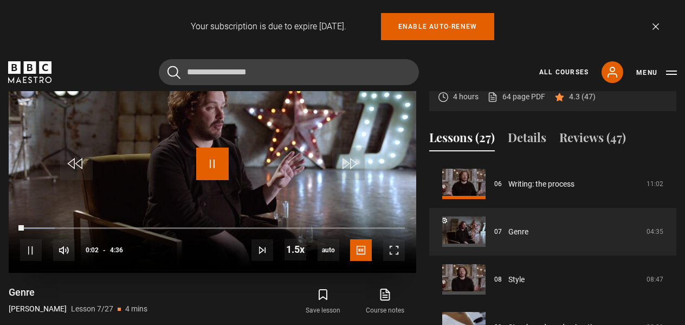
click at [211, 165] on span "Video Player" at bounding box center [212, 163] width 33 height 33
click at [394, 253] on span "Video Player" at bounding box center [394, 250] width 22 height 22
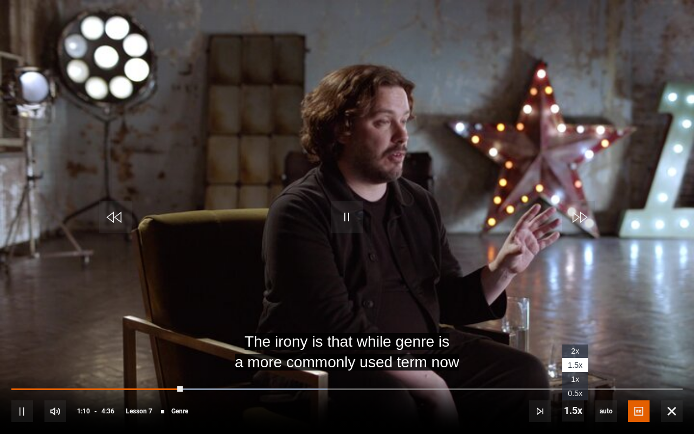
click at [576, 324] on span "2x" at bounding box center [575, 350] width 8 height 9
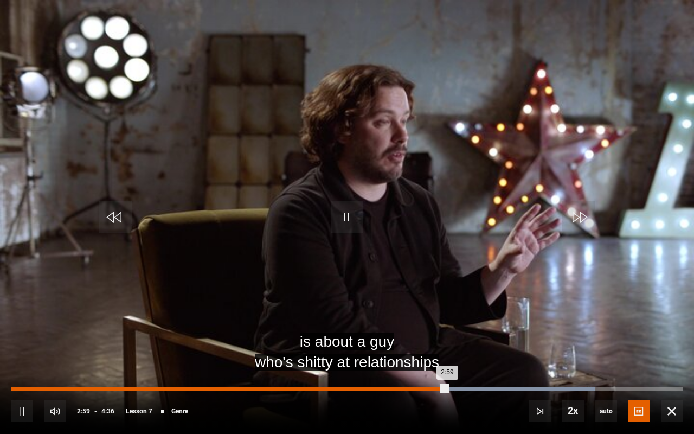
click at [429, 324] on div "Loaded : 86.96% 2:51 2:59" at bounding box center [346, 388] width 671 height 3
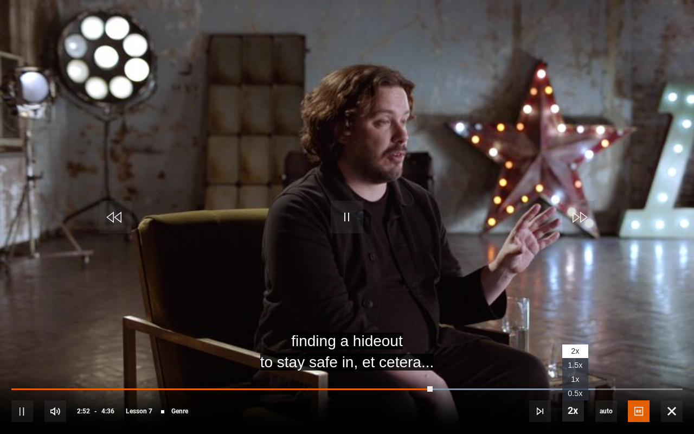
click at [575, 324] on span "Video Player" at bounding box center [573, 410] width 22 height 22
click at [575, 324] on span "1x" at bounding box center [575, 379] width 8 height 9
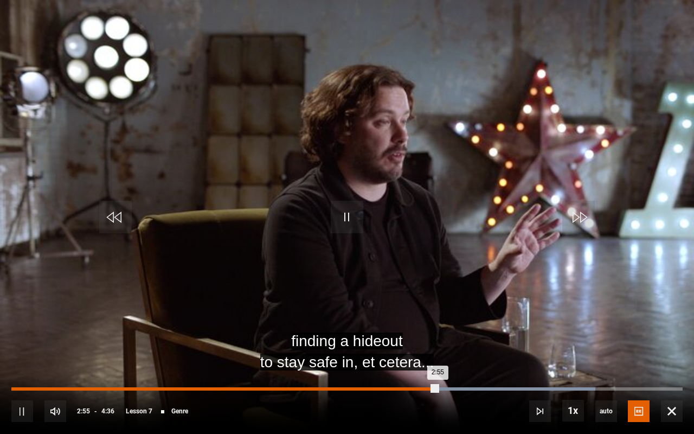
click at [420, 324] on div "Loaded : 86.96% 2:47 2:55" at bounding box center [346, 388] width 671 height 3
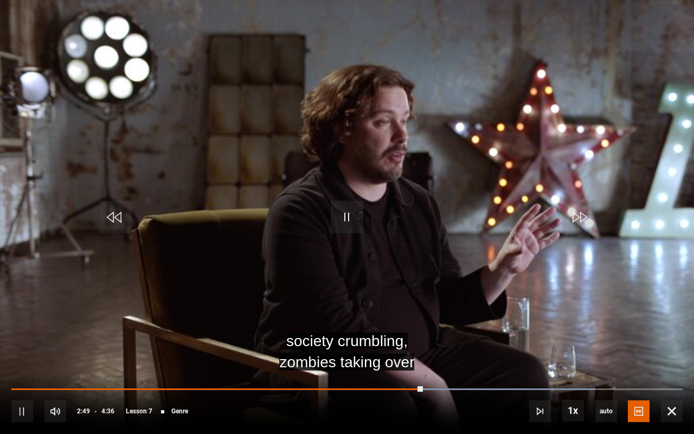
click at [407, 324] on div "10s Skip Back 10 seconds Pause 10s Skip Forward 10 seconds Loaded : 86.96% 2:42…" at bounding box center [347, 403] width 694 height 60
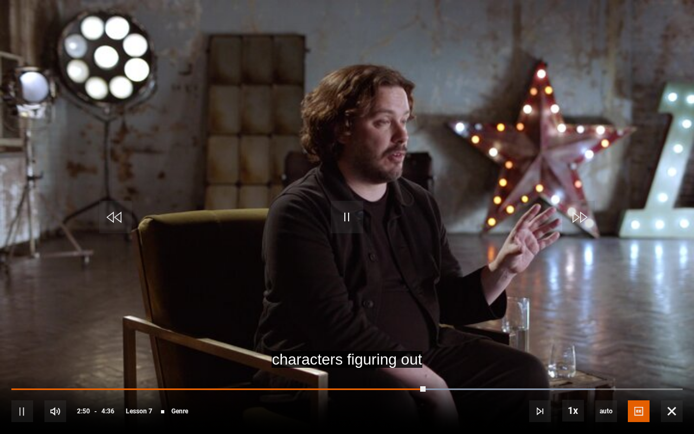
click at [409, 324] on div "10s Skip Back 10 seconds Pause 10s Skip Forward 10 seconds Loaded : 86.96% 2:43…" at bounding box center [347, 403] width 694 height 60
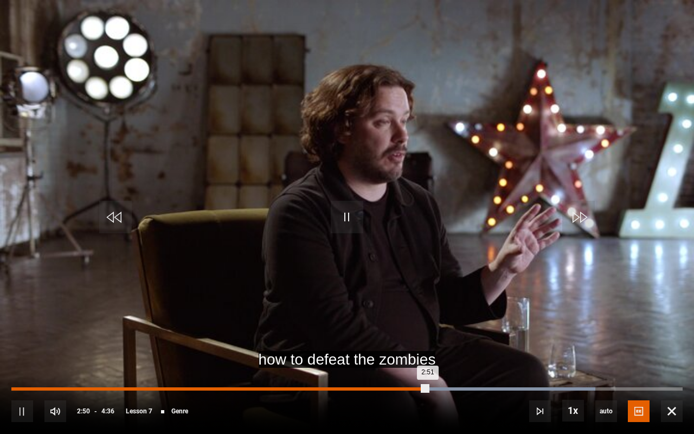
click at [409, 324] on div "Loaded : 86.96% 2:43 2:51" at bounding box center [346, 388] width 671 height 3
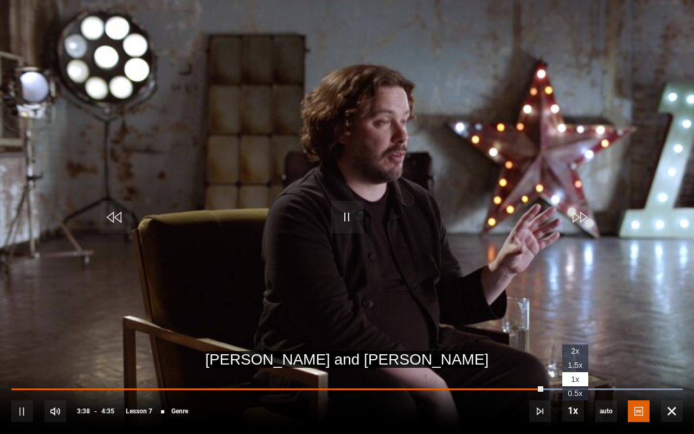
click at [570, 324] on li "2x" at bounding box center [575, 351] width 26 height 14
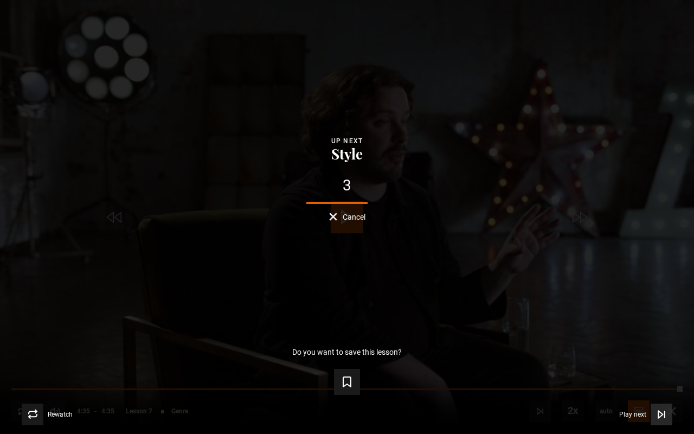
click at [648, 324] on button "Play next Play next" at bounding box center [645, 414] width 53 height 22
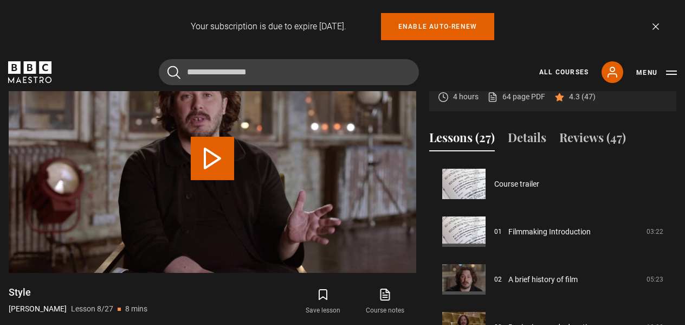
scroll to position [334, 0]
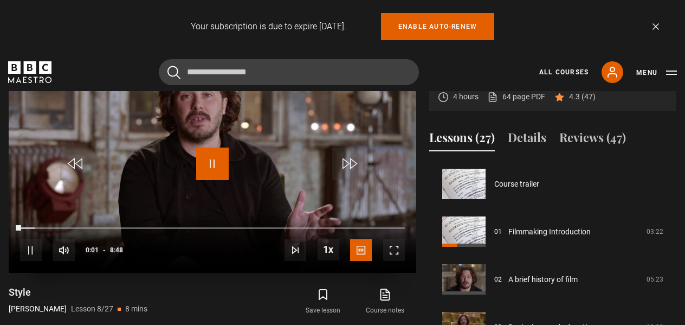
click at [208, 164] on span "Video Player" at bounding box center [212, 163] width 33 height 33
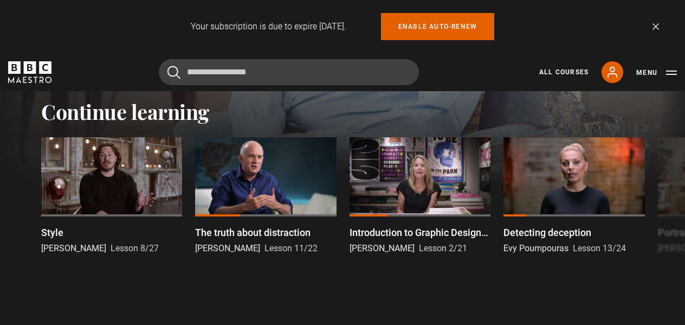
scroll to position [298, 0]
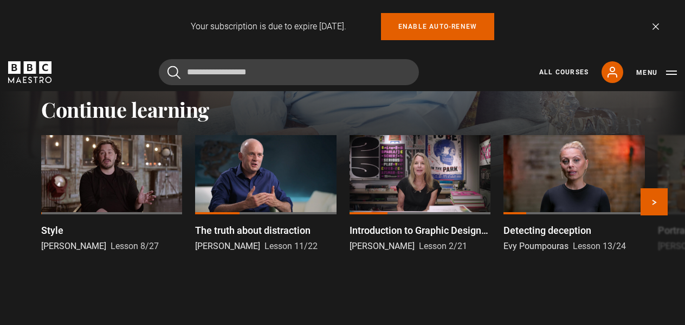
click at [100, 194] on div at bounding box center [111, 174] width 141 height 79
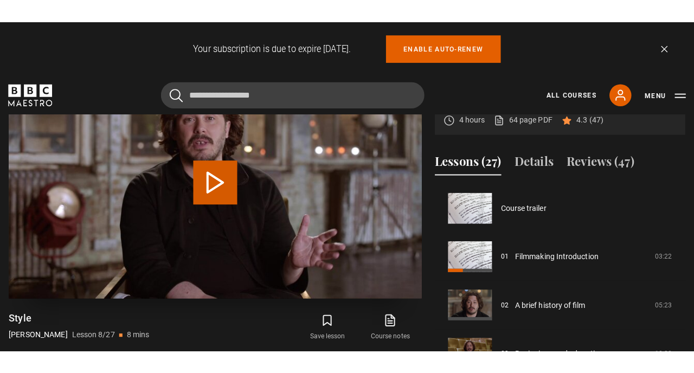
scroll to position [334, 0]
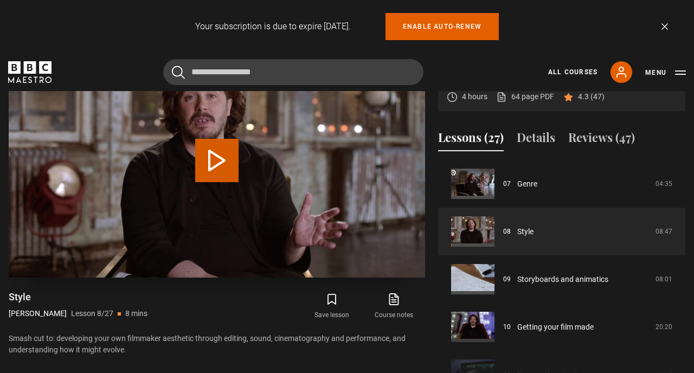
click at [219, 162] on button "Play Lesson Style" at bounding box center [216, 160] width 43 height 43
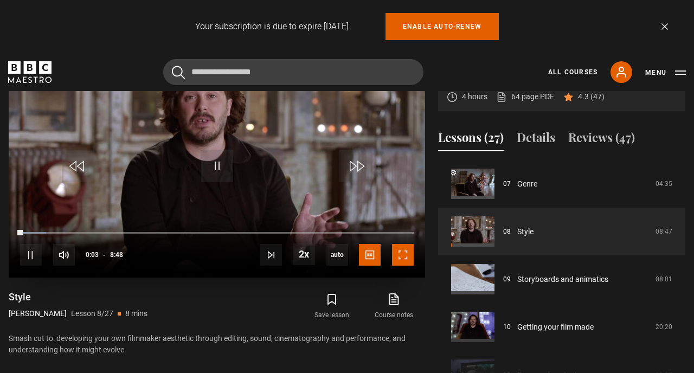
click at [401, 257] on span "Video Player" at bounding box center [403, 255] width 22 height 22
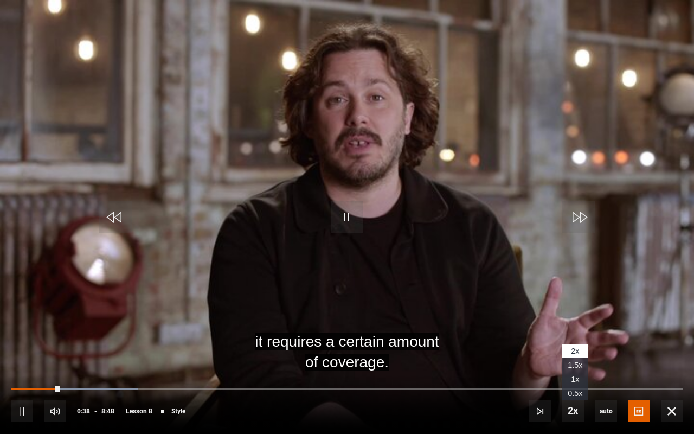
click at [576, 324] on span "1.5x" at bounding box center [575, 364] width 15 height 9
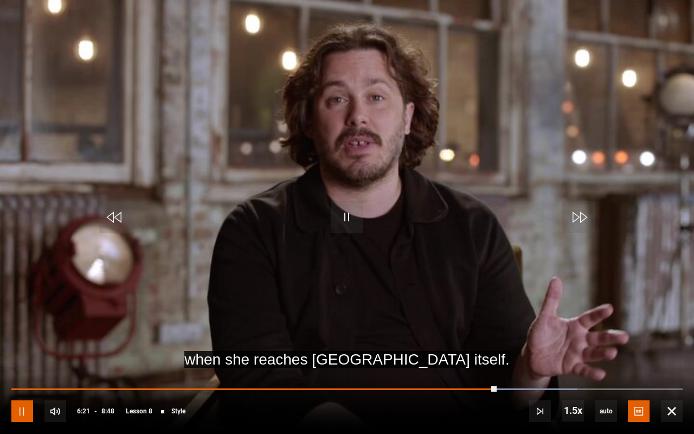
click at [20, 324] on span "Video Player" at bounding box center [22, 411] width 22 height 22
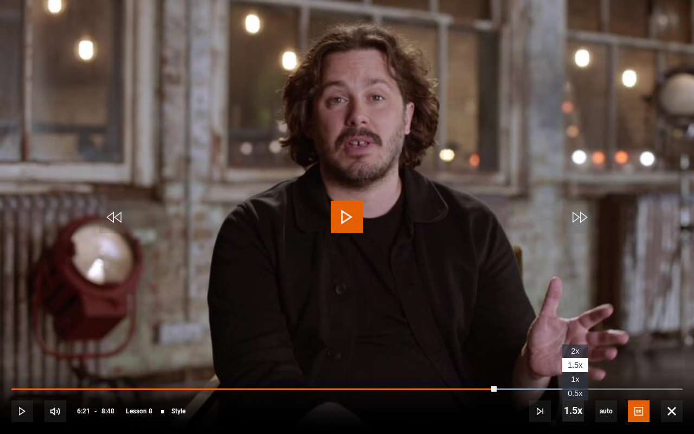
click at [576, 324] on span "Video Player" at bounding box center [573, 410] width 22 height 22
click at [573, 324] on span "1x" at bounding box center [575, 379] width 8 height 9
click at [24, 324] on span "Video Player" at bounding box center [22, 411] width 22 height 22
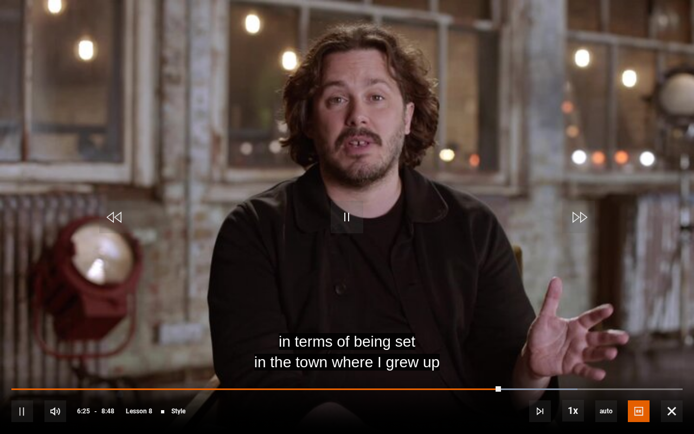
click at [472, 324] on div "10s Skip Back 10 seconds Pause 10s Skip Forward 10 seconds Loaded : 84.28% 6:03…" at bounding box center [347, 403] width 694 height 60
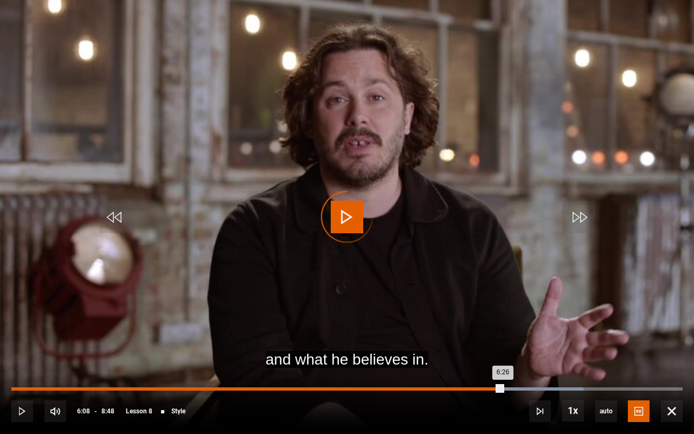
click at [480, 324] on div "6:26" at bounding box center [256, 388] width 491 height 3
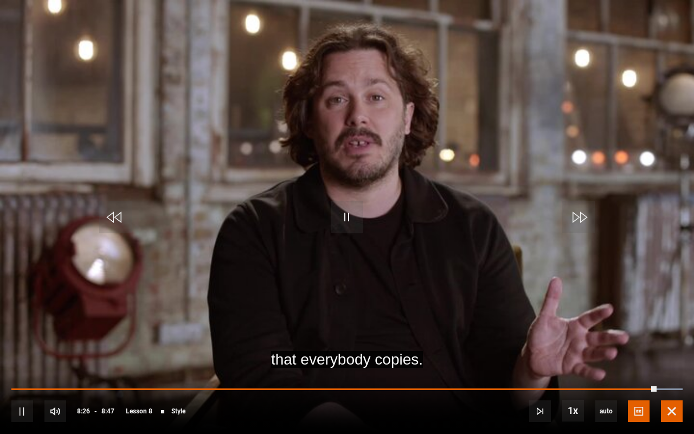
click at [670, 324] on span "Video Player" at bounding box center [672, 411] width 22 height 22
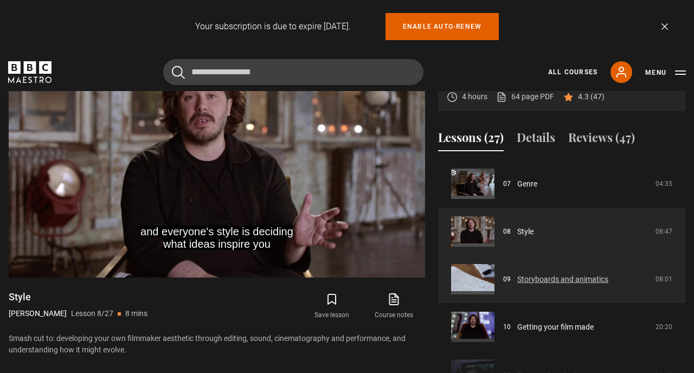
click at [555, 275] on link "Storyboards and animatics" at bounding box center [562, 279] width 91 height 11
click at [555, 278] on link "Storyboards and animatics" at bounding box center [562, 279] width 91 height 11
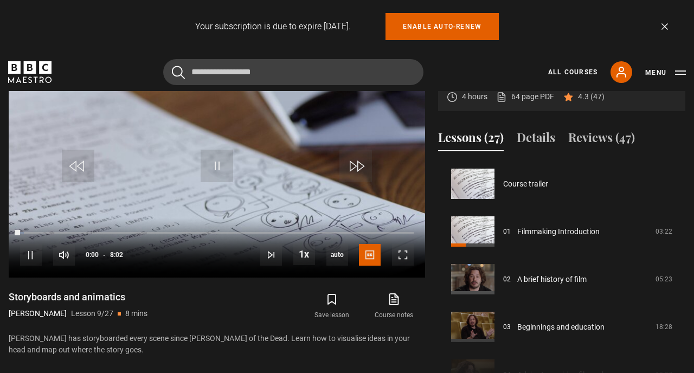
scroll to position [382, 0]
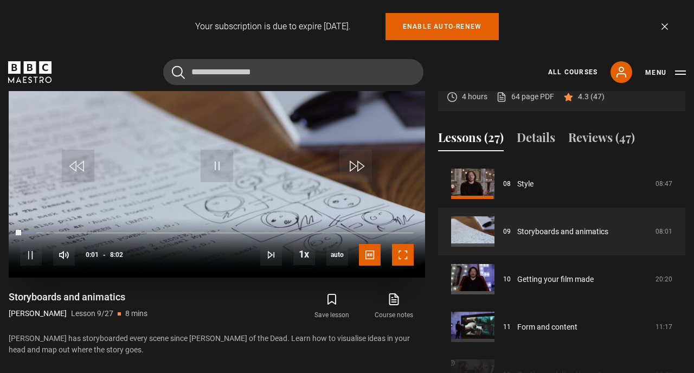
click at [404, 253] on span "Video Player" at bounding box center [403, 255] width 22 height 22
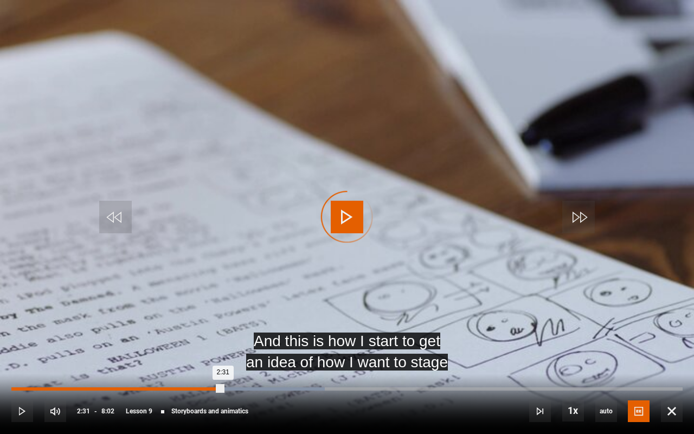
click at [223, 372] on div "Loaded : 46.68% 2:31 2:31" at bounding box center [346, 388] width 671 height 3
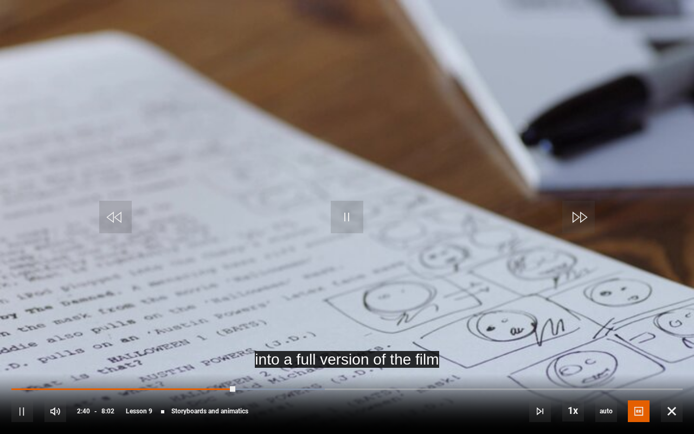
click at [210, 372] on div "10s Skip Back 10 seconds Pause 10s Skip Forward 10 seconds Loaded : 46.68% 2:23…" at bounding box center [347, 403] width 694 height 60
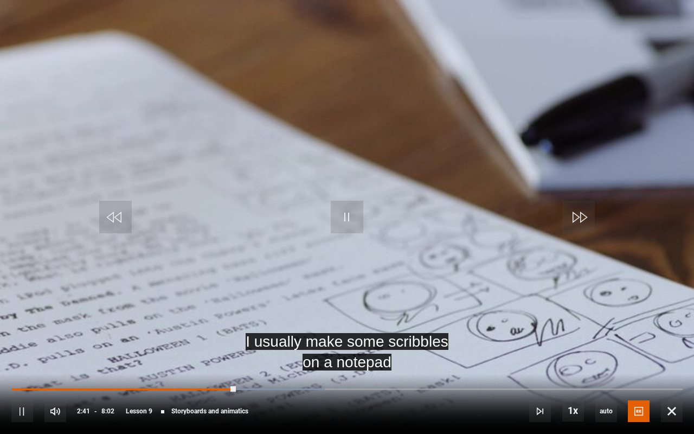
click at [210, 372] on div "10s Skip Back 10 seconds Pause 10s Skip Forward 10 seconds Loaded : 46.68% 2:23…" at bounding box center [347, 403] width 694 height 60
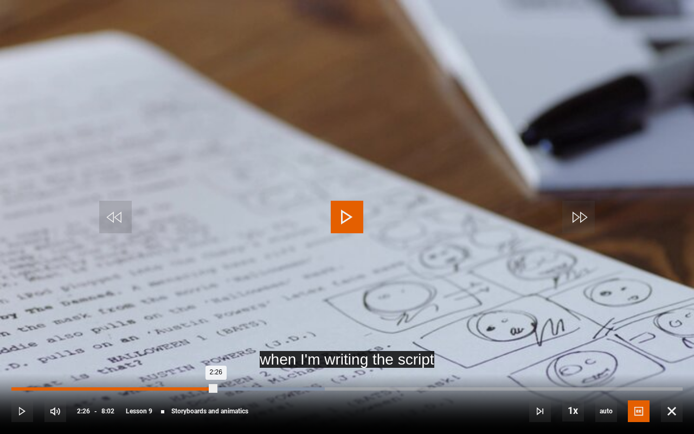
click at [216, 372] on div "Loaded : 46.68% 2:26 2:26" at bounding box center [346, 388] width 671 height 3
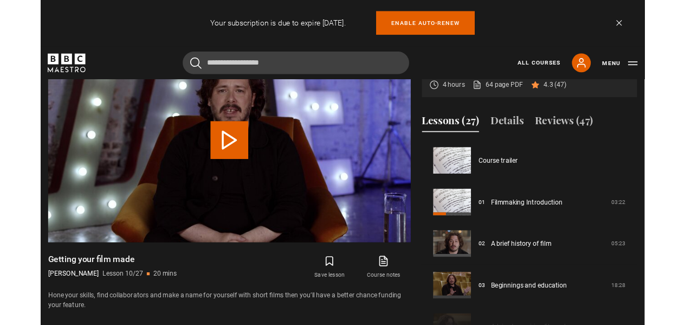
scroll to position [429, 0]
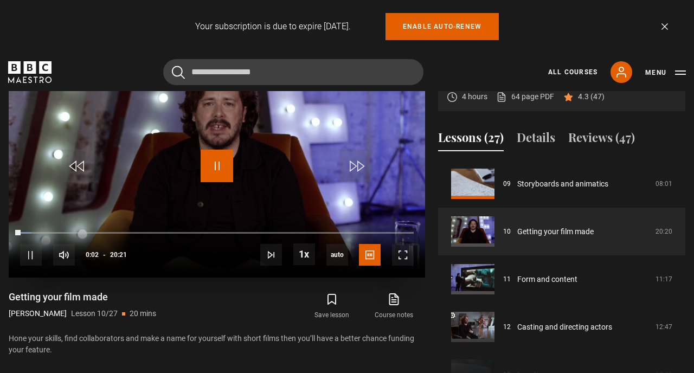
click at [217, 168] on span "Video Player" at bounding box center [217, 166] width 33 height 33
click at [401, 255] on span "Video Player" at bounding box center [403, 255] width 22 height 22
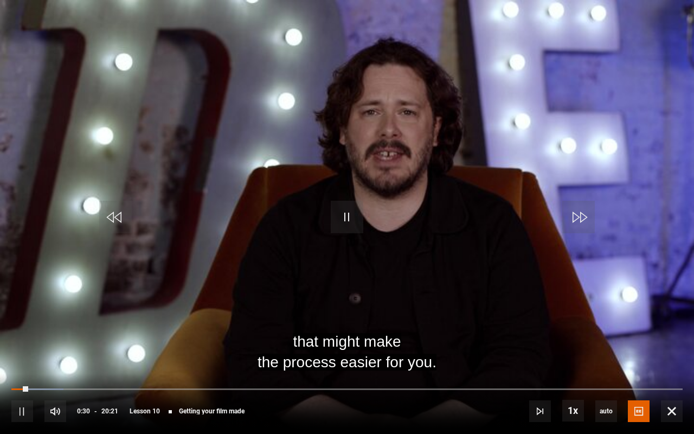
click at [357, 372] on div "10s Skip Back 10 seconds Pause 10s Skip Forward 10 seconds Loaded : 7.78% 10:50…" at bounding box center [347, 403] width 694 height 60
click at [26, 372] on span "Video Player" at bounding box center [22, 411] width 22 height 22
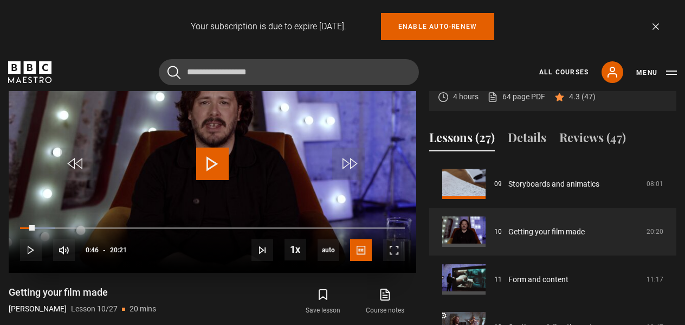
click at [210, 163] on span "Video Player" at bounding box center [212, 163] width 33 height 33
click at [391, 250] on span "Video Player" at bounding box center [394, 250] width 22 height 22
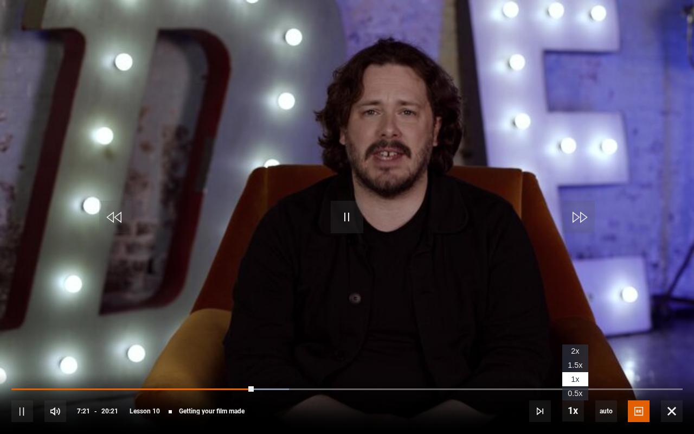
click at [571, 350] on li "2x" at bounding box center [575, 351] width 26 height 14
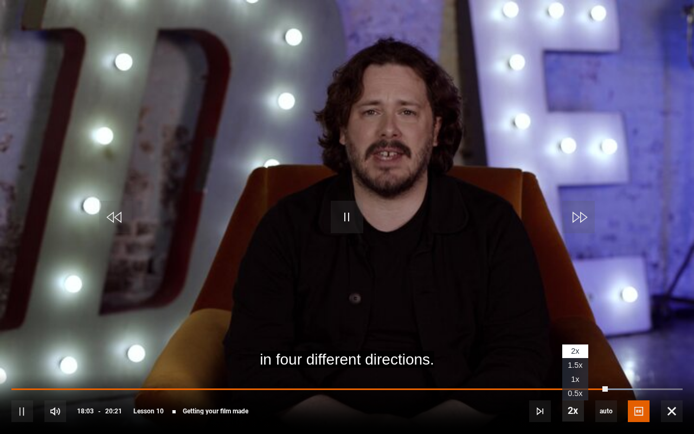
click at [569, 372] on span "Video Player" at bounding box center [573, 410] width 22 height 22
click at [574, 372] on span "1x" at bounding box center [575, 379] width 8 height 9
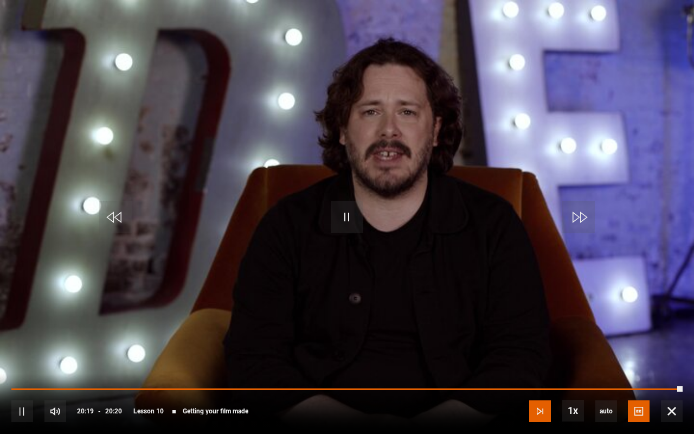
click at [539, 372] on span "Video Player" at bounding box center [540, 411] width 22 height 22
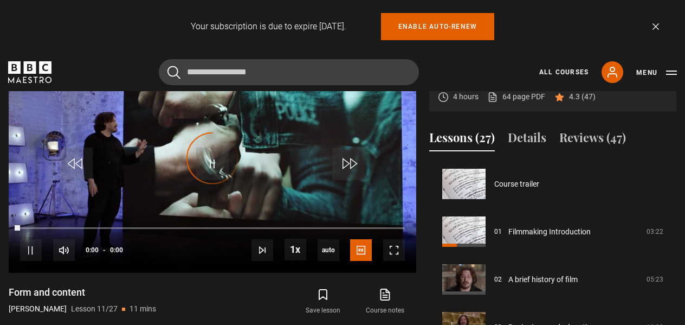
scroll to position [477, 0]
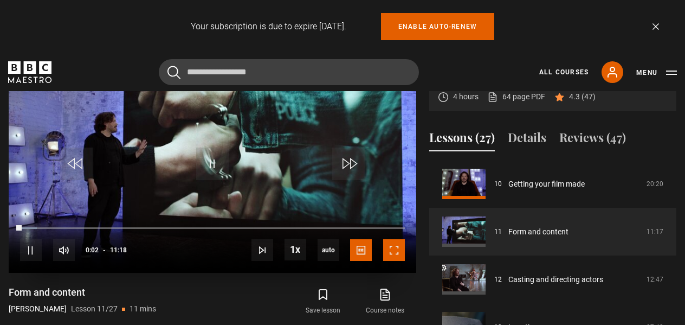
click at [394, 252] on span "Video Player" at bounding box center [394, 250] width 22 height 22
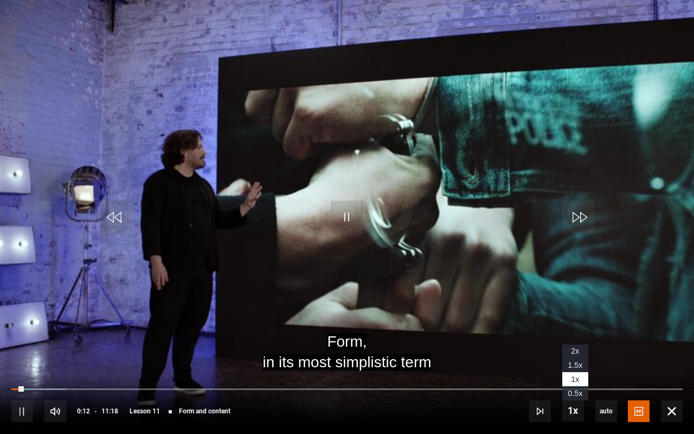
click at [571, 362] on span "1.5x" at bounding box center [575, 364] width 15 height 9
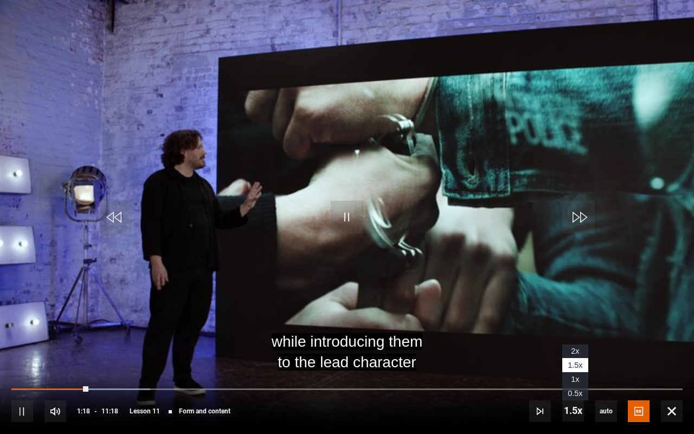
click at [575, 372] on span "1x" at bounding box center [575, 379] width 8 height 9
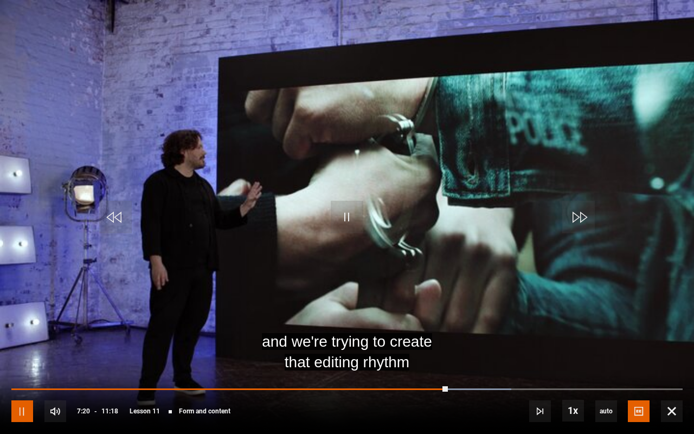
click at [21, 372] on span "Video Player" at bounding box center [22, 411] width 22 height 22
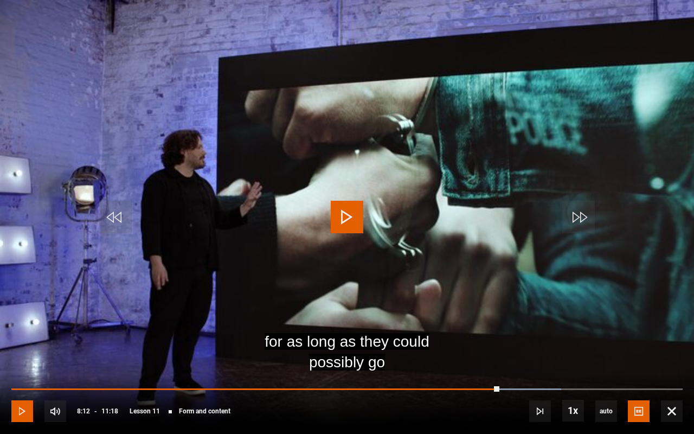
click at [19, 372] on span "Video Player" at bounding box center [22, 411] width 22 height 22
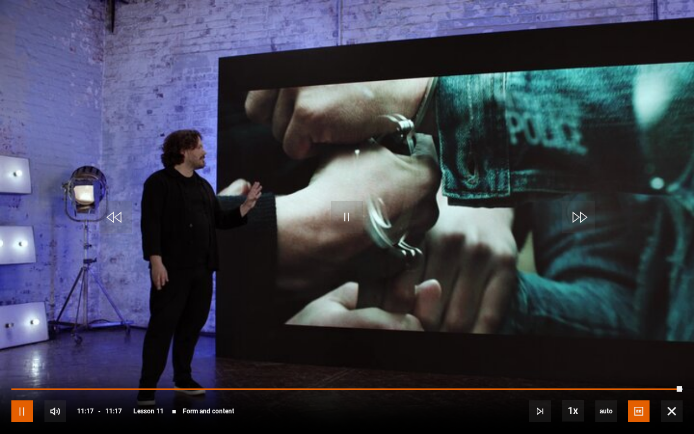
click at [23, 372] on span "Video Player" at bounding box center [22, 411] width 22 height 22
